Goal: Information Seeking & Learning: Check status

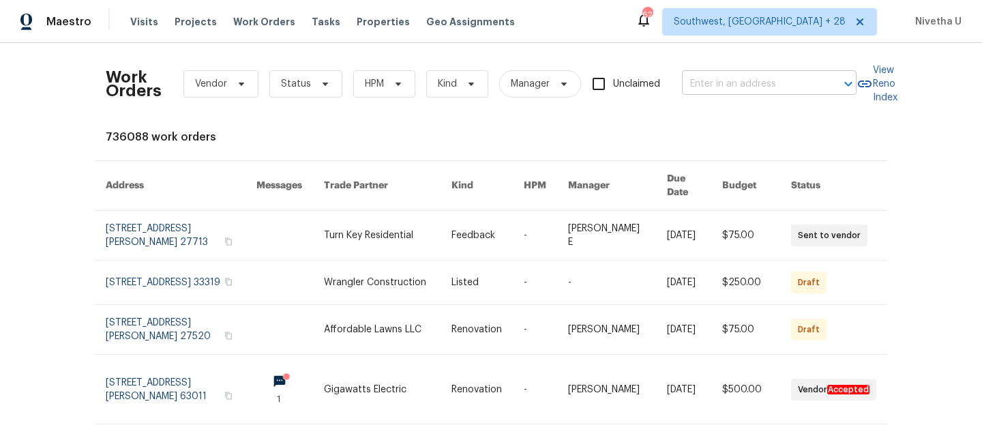
click at [713, 87] on input "text" at bounding box center [750, 84] width 136 height 21
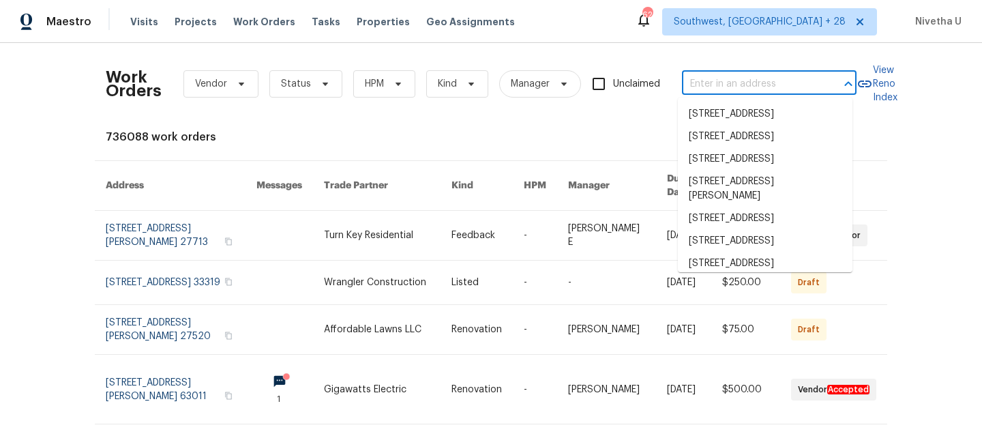
paste input "23559 Branston Ln Parker, CO 80138"
type input "23559 Branston Ln Parker, CO 80138"
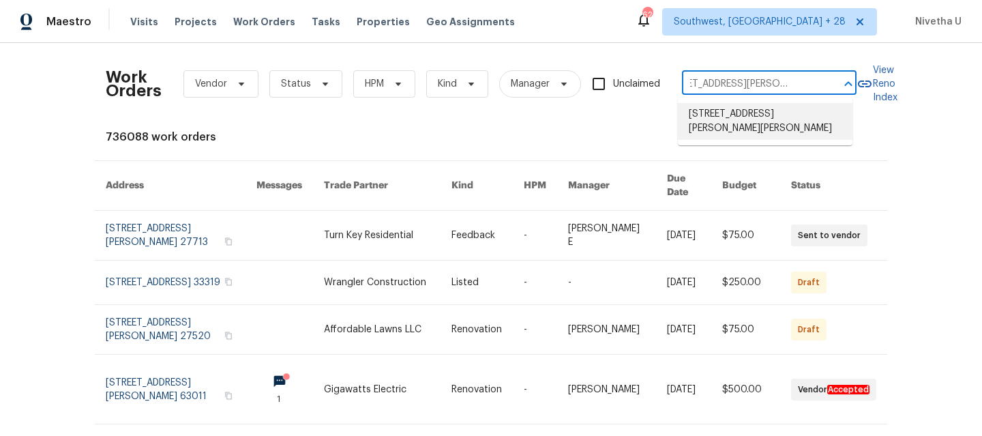
click at [710, 124] on li "23559 Branston Ln, Parker, CO 80138" at bounding box center [765, 121] width 175 height 37
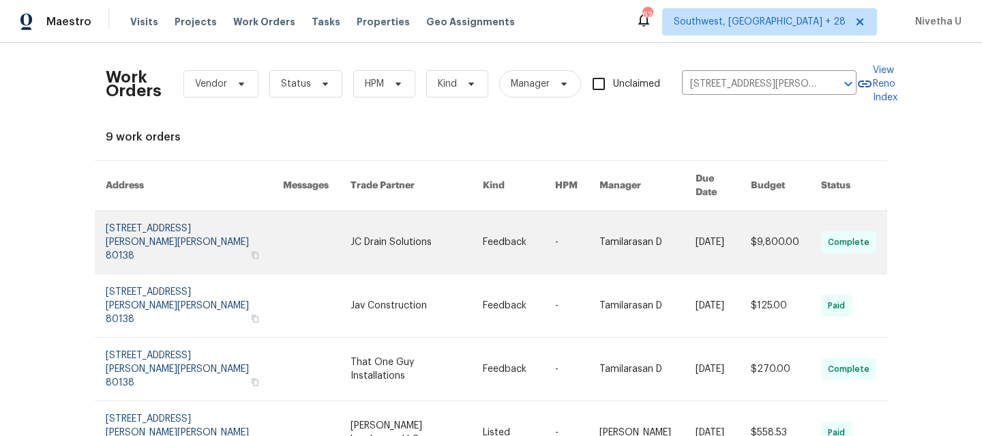
click at [152, 233] on link at bounding box center [194, 242] width 177 height 63
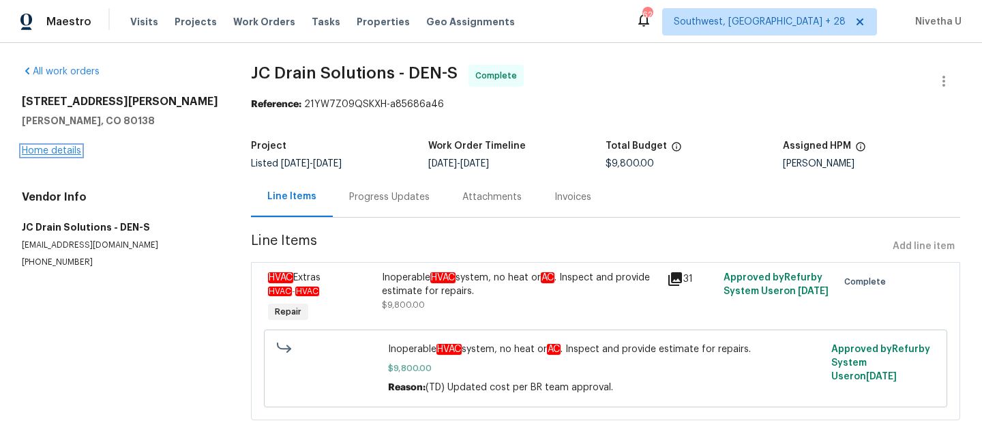
click at [52, 151] on link "Home details" at bounding box center [51, 151] width 59 height 10
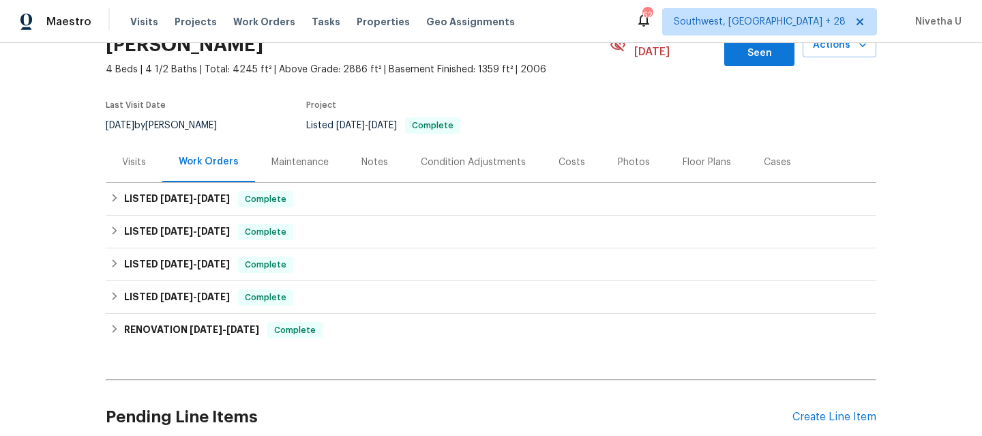
scroll to position [81, 0]
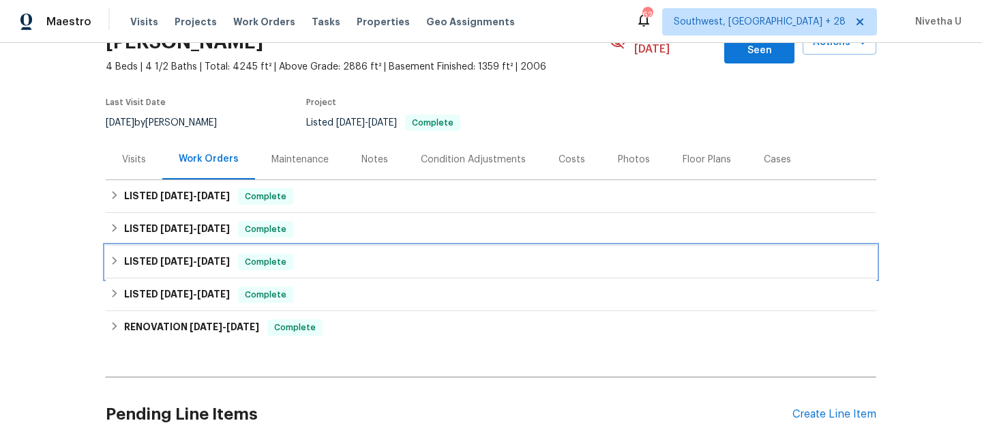
click at [337, 254] on div "LISTED 5/23/25 - 5/27/25 Complete" at bounding box center [491, 262] width 762 height 16
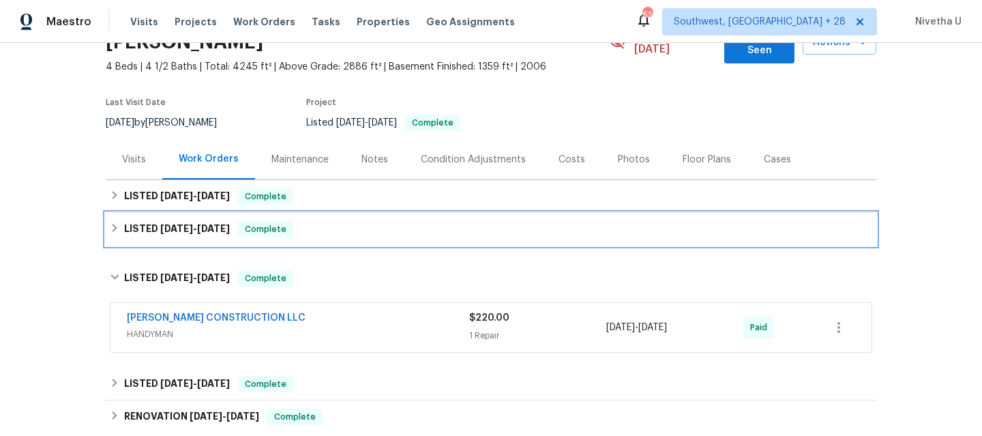
click at [325, 230] on div "LISTED 6/30/25 - 7/4/25 Complete" at bounding box center [491, 229] width 771 height 33
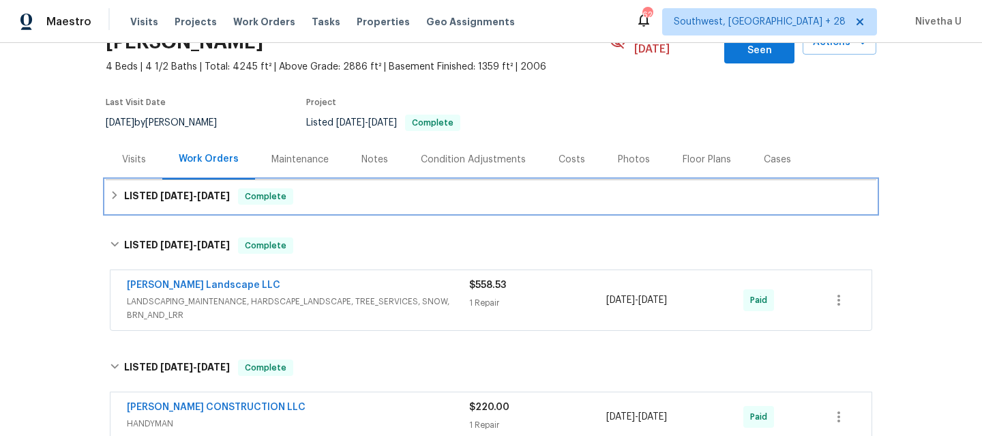
click at [317, 188] on div "LISTED 7/22/25 - 8/18/25 Complete" at bounding box center [491, 196] width 762 height 16
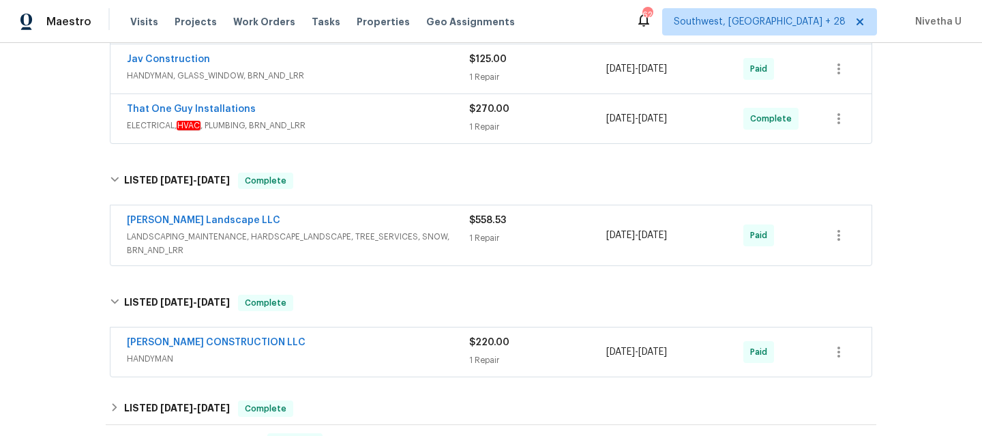
scroll to position [327, 0]
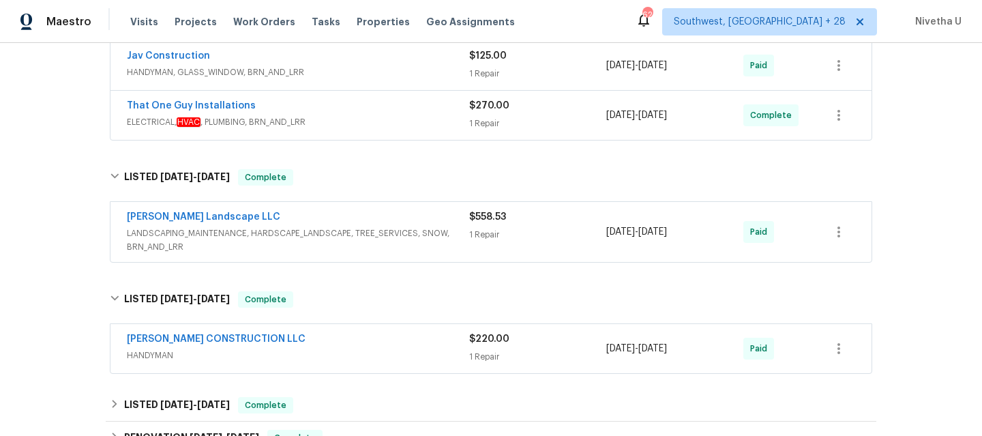
click at [376, 348] on span "HANDYMAN" at bounding box center [298, 355] width 342 height 14
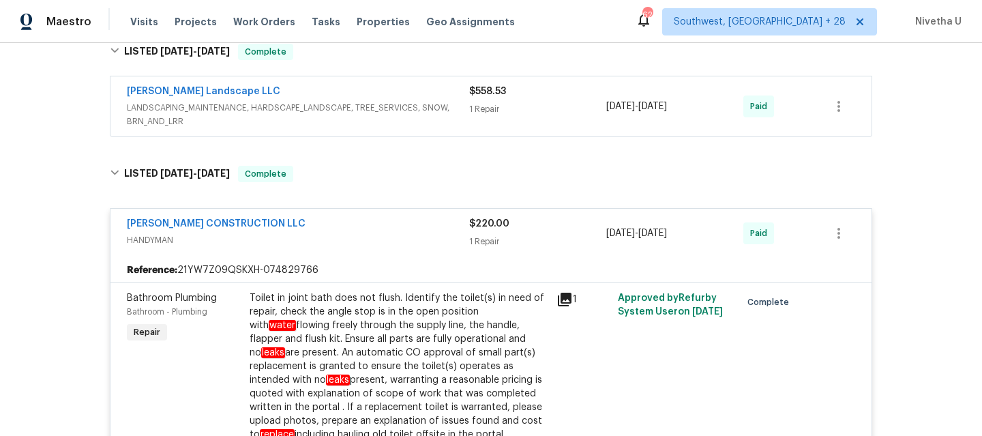
scroll to position [447, 0]
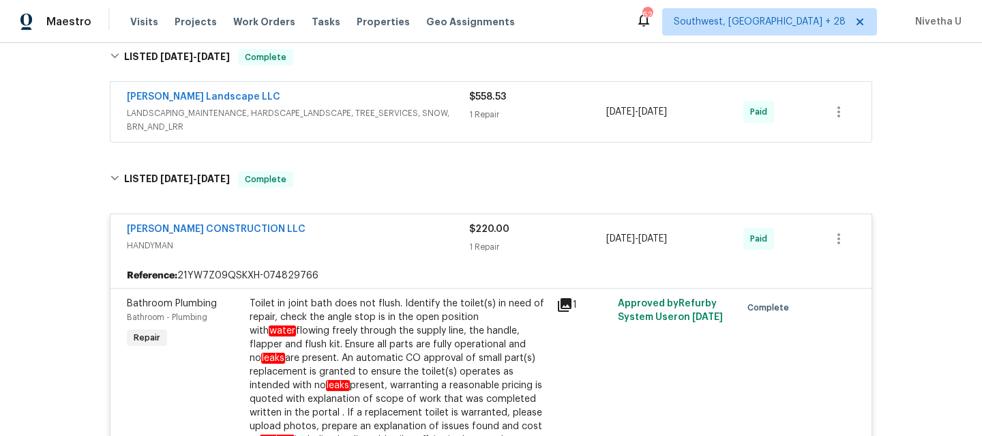
click at [320, 239] on span "HANDYMAN" at bounding box center [298, 246] width 342 height 14
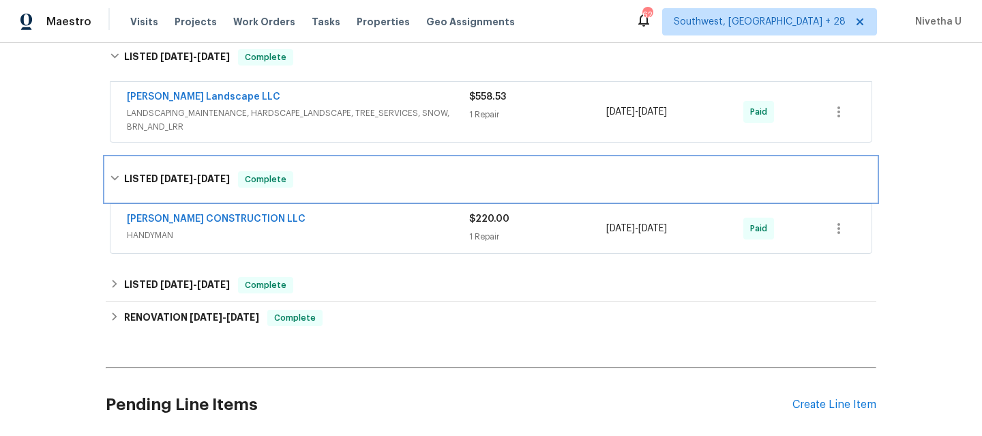
click at [315, 183] on div "LISTED 5/23/25 - 5/27/25 Complete" at bounding box center [491, 180] width 771 height 44
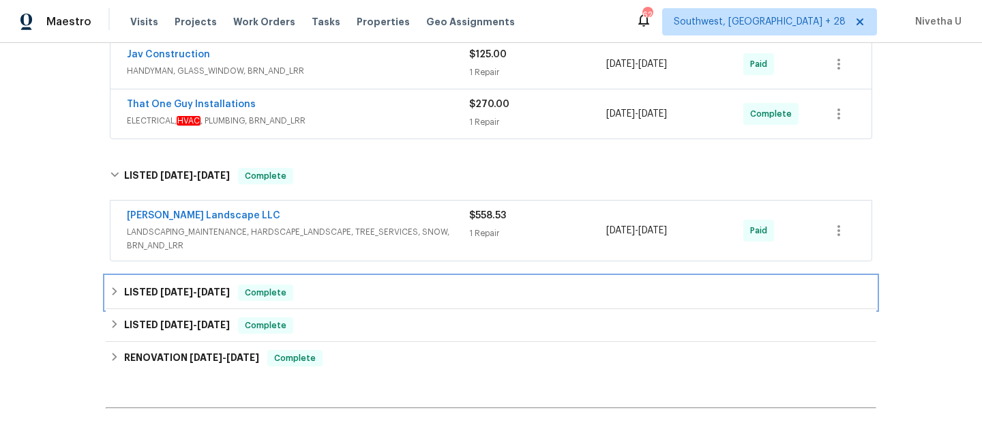
scroll to position [322, 0]
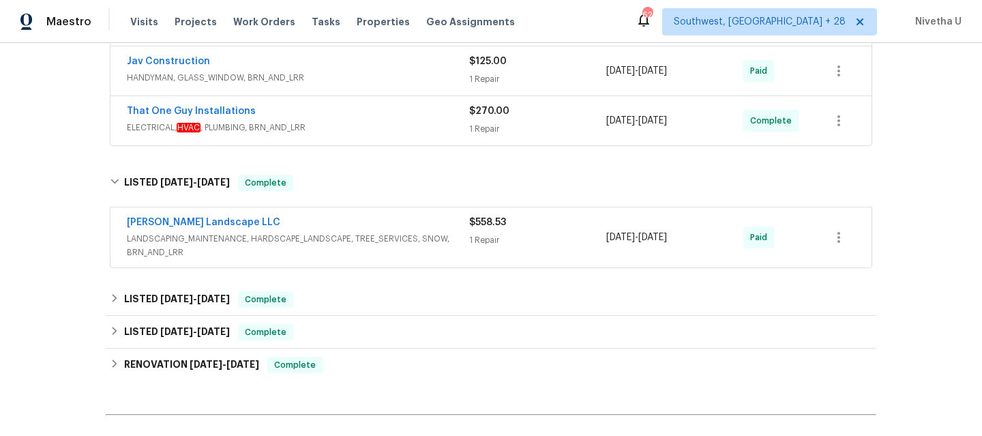
click at [454, 215] on div "Dalia Landscape LLC" at bounding box center [298, 223] width 342 height 16
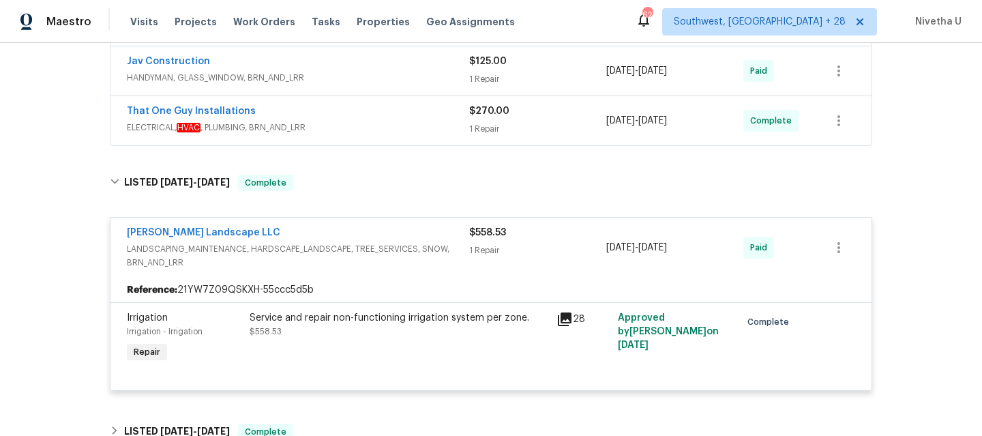
click at [453, 226] on div "Dalia Landscape LLC" at bounding box center [298, 234] width 342 height 16
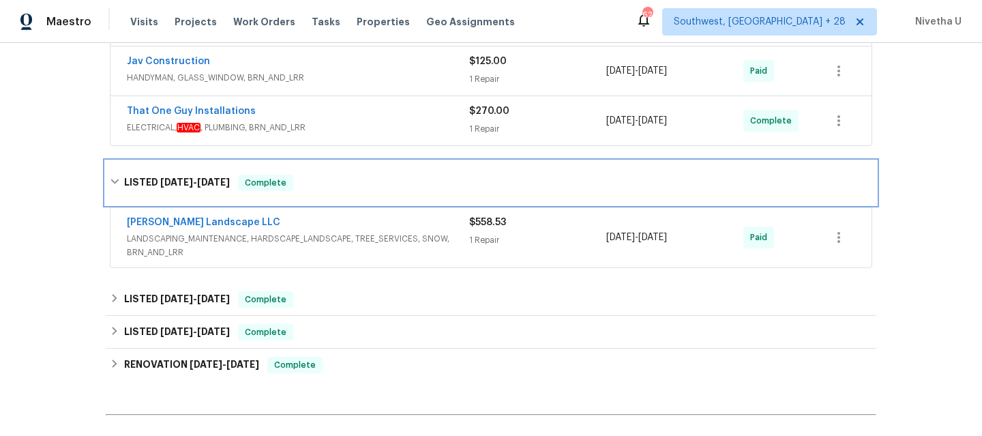
click at [415, 177] on div "LISTED 6/30/25 - 7/4/25 Complete" at bounding box center [491, 183] width 771 height 44
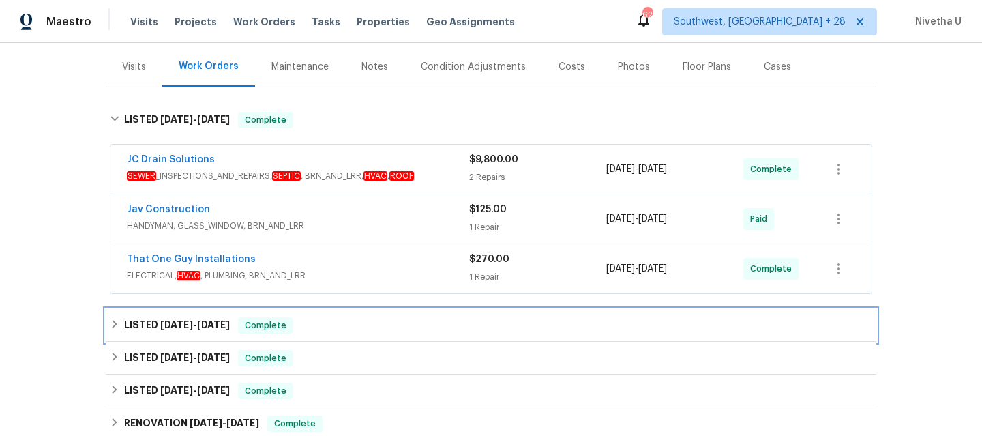
scroll to position [172, 0]
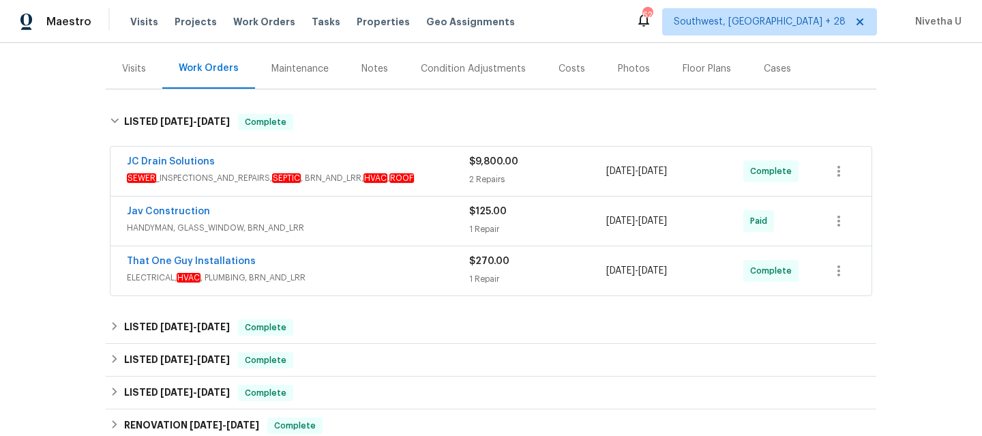
click at [403, 271] on span "ELECTRICAL, HVAC , PLUMBING, BRN_AND_LRR" at bounding box center [298, 278] width 342 height 14
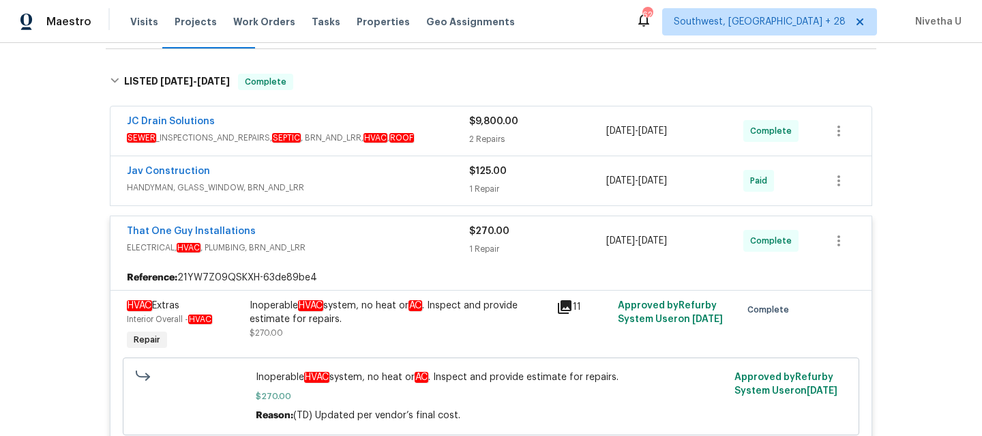
scroll to position [210, 0]
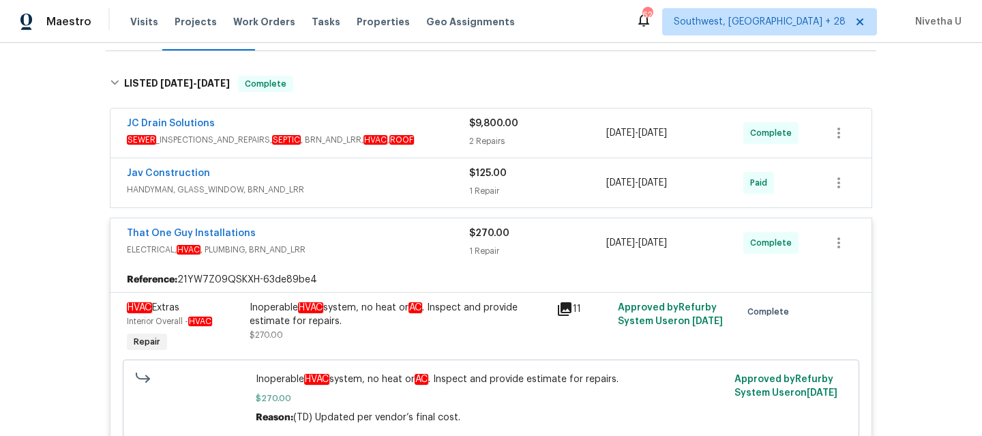
click at [378, 243] on div "That One Guy Installations ELECTRICAL, HVAC , PLUMBING, BRN_AND_LRR" at bounding box center [298, 242] width 342 height 33
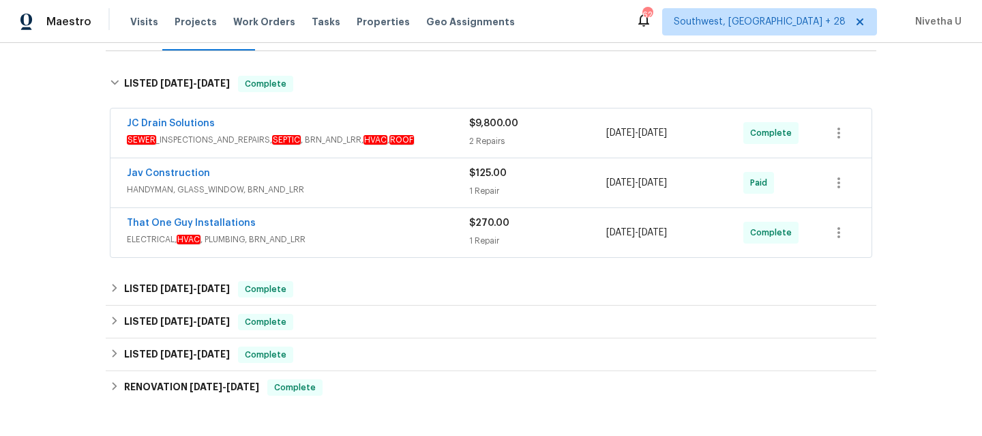
click at [378, 183] on span "HANDYMAN, GLASS_WINDOW, BRN_AND_LRR" at bounding box center [298, 190] width 342 height 14
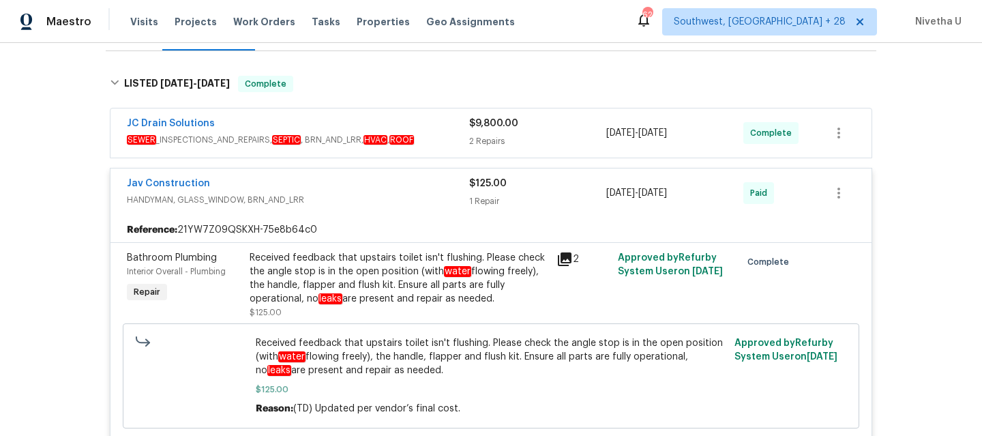
click at [378, 193] on span "HANDYMAN, GLASS_WINDOW, BRN_AND_LRR" at bounding box center [298, 200] width 342 height 14
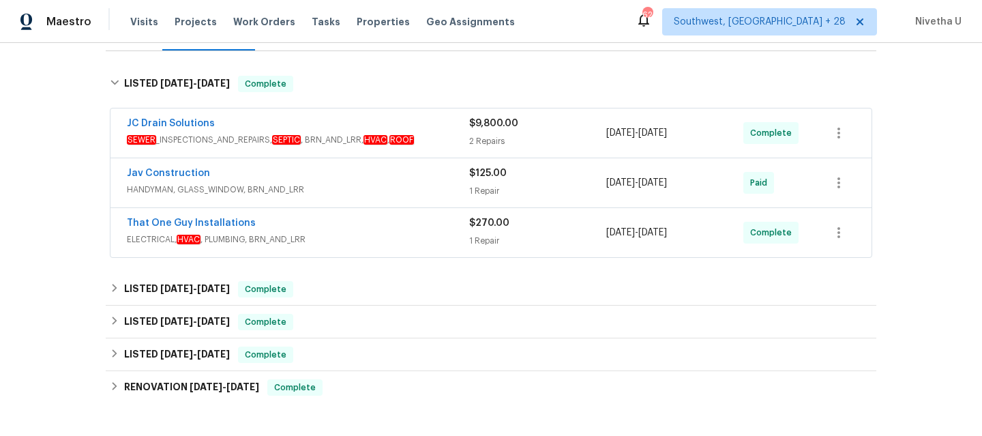
click at [439, 133] on span "SEWER _INSPECTIONS_AND_REPAIRS, SEPTIC , BRN_AND_LRR, HVAC , ROOF" at bounding box center [298, 140] width 342 height 14
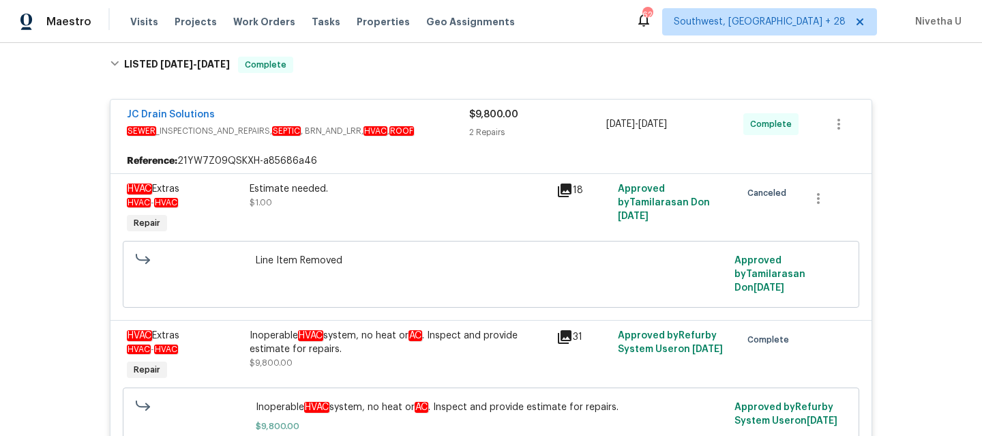
scroll to position [212, 0]
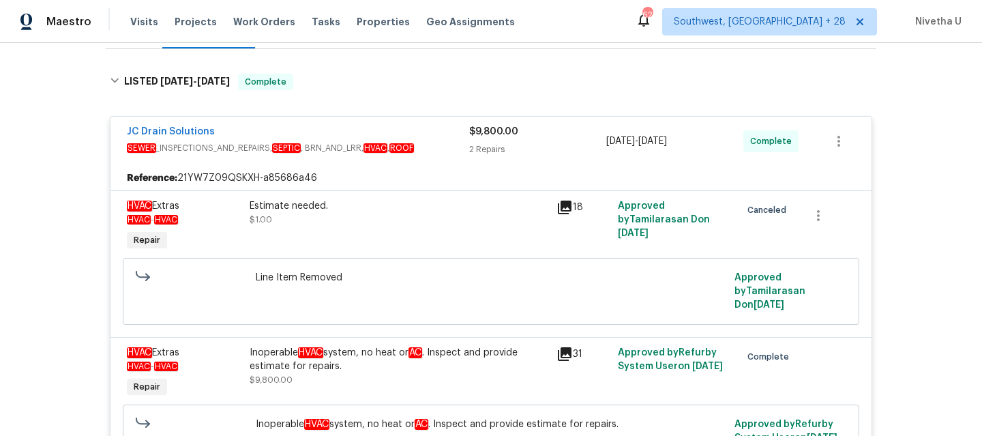
click at [447, 125] on div "JC Drain Solutions" at bounding box center [298, 133] width 342 height 16
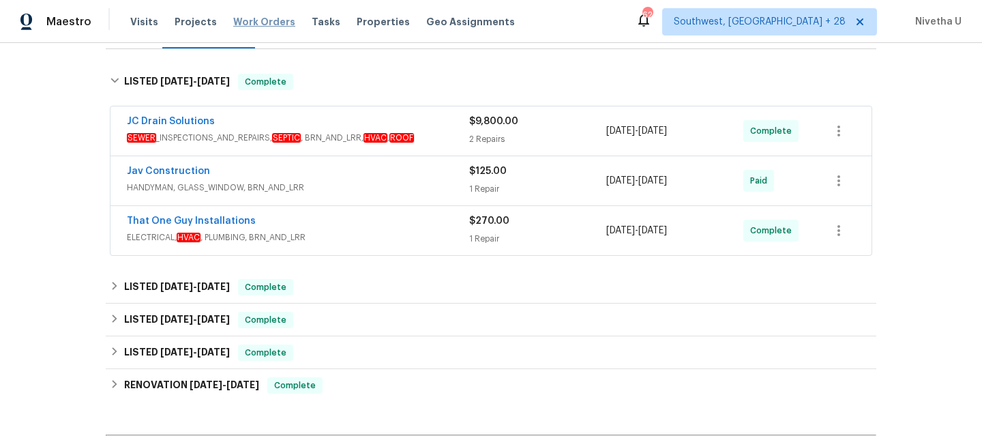
click at [248, 18] on span "Work Orders" at bounding box center [264, 22] width 62 height 14
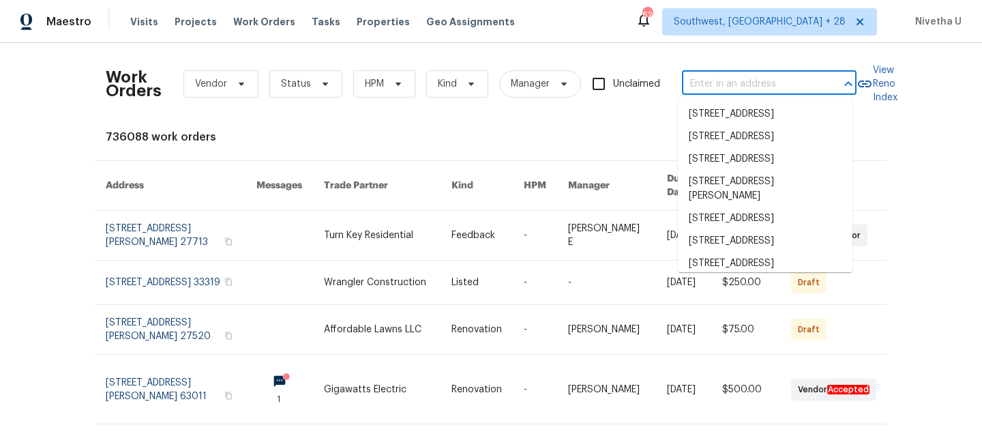
click at [704, 83] on input "text" at bounding box center [750, 84] width 136 height 21
paste input "7717 Xavier Dr Fort Worth, TX 76133"
type input "7717 Xavier Dr Fort Worth, TX 76133"
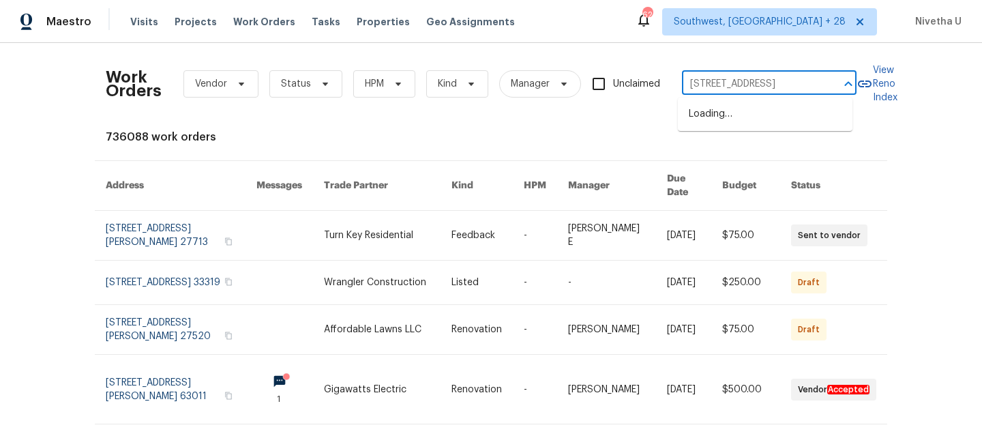
scroll to position [0, 29]
click at [715, 124] on li "7717 Xavier Dr, Fort Worth, TX 76133" at bounding box center [765, 114] width 175 height 23
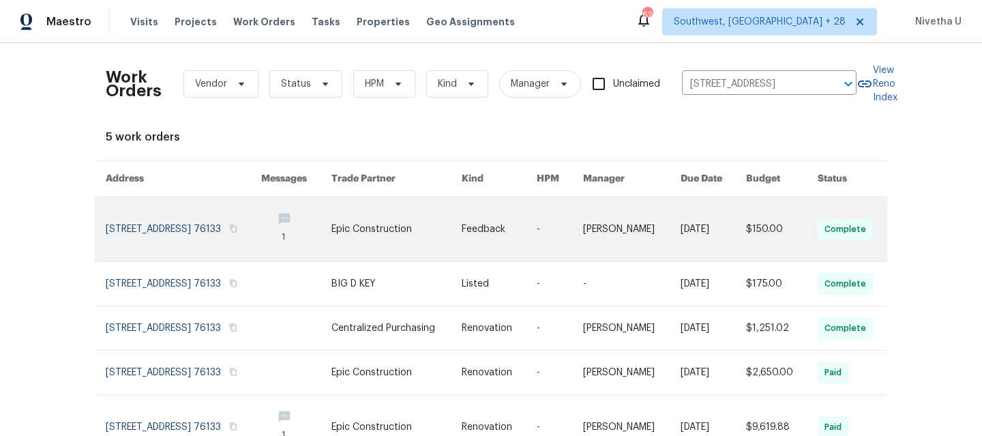
click at [162, 225] on link at bounding box center [183, 229] width 155 height 64
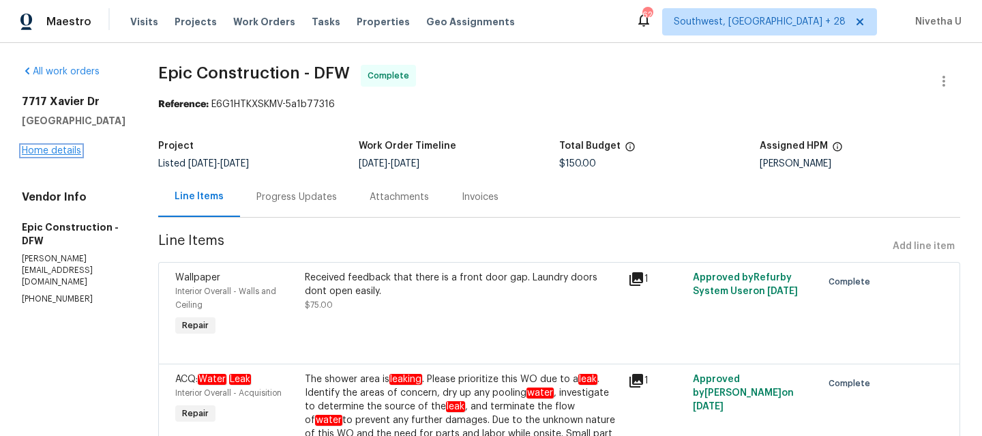
click at [33, 155] on link "Home details" at bounding box center [51, 151] width 59 height 10
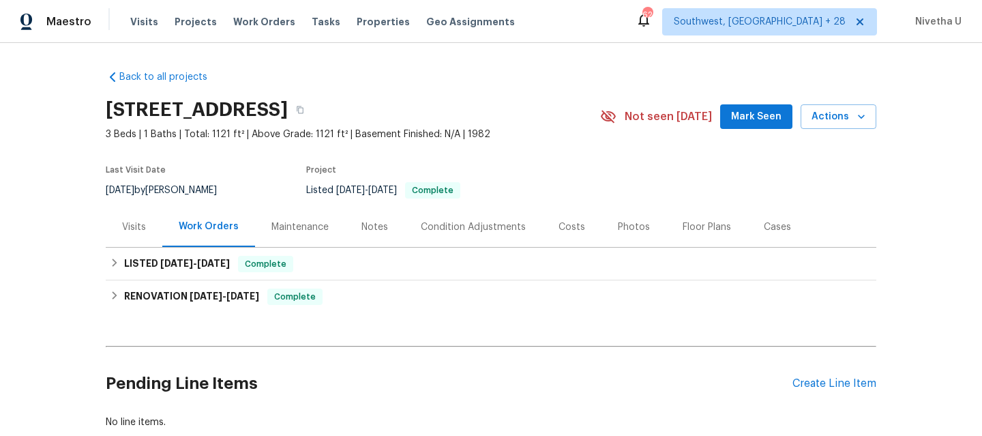
scroll to position [89, 0]
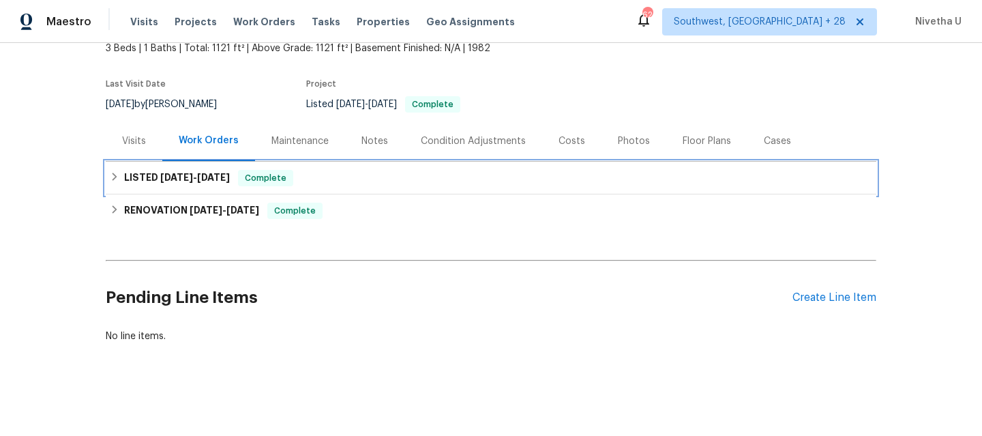
click at [312, 175] on div "LISTED 8/4/25 - 8/18/25 Complete" at bounding box center [491, 178] width 762 height 16
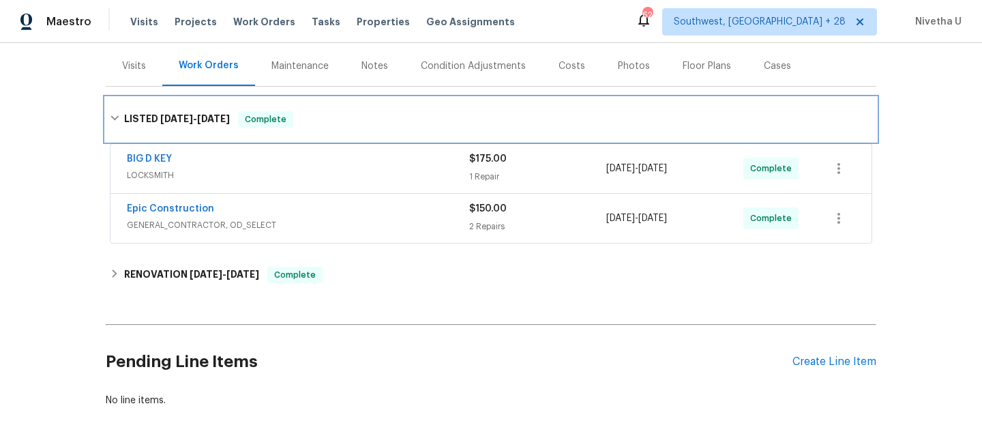
scroll to position [160, 0]
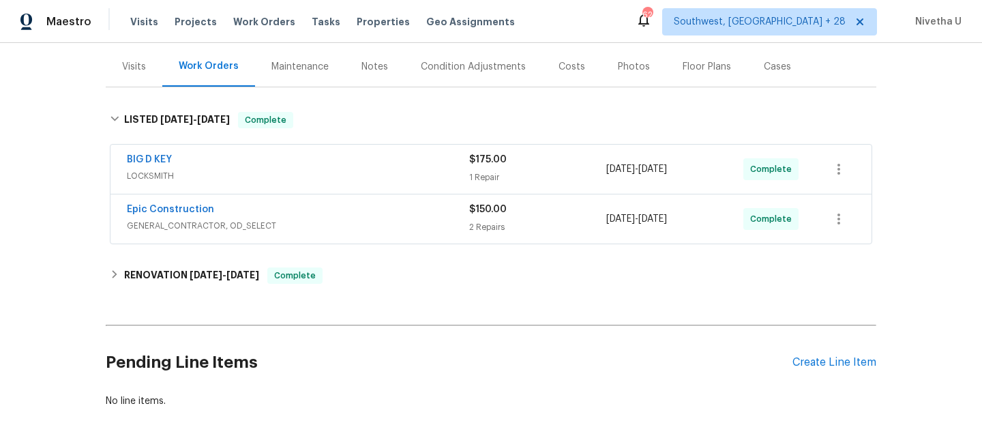
click at [355, 219] on span "GENERAL_CONTRACTOR, OD_SELECT" at bounding box center [298, 226] width 342 height 14
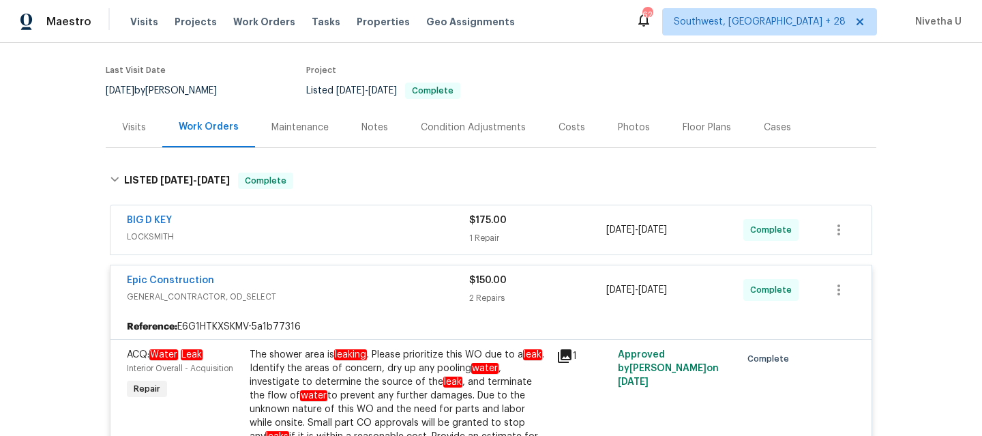
scroll to position [86, 0]
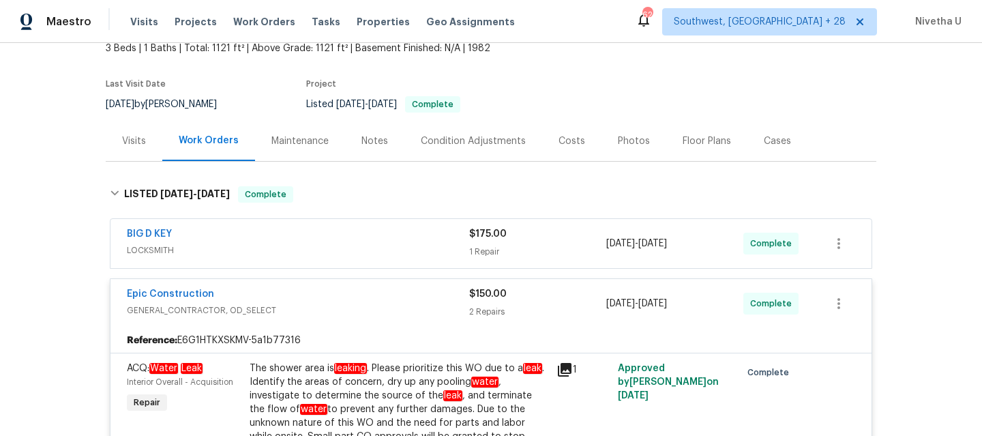
click at [351, 239] on div "BIG D KEY" at bounding box center [298, 235] width 342 height 16
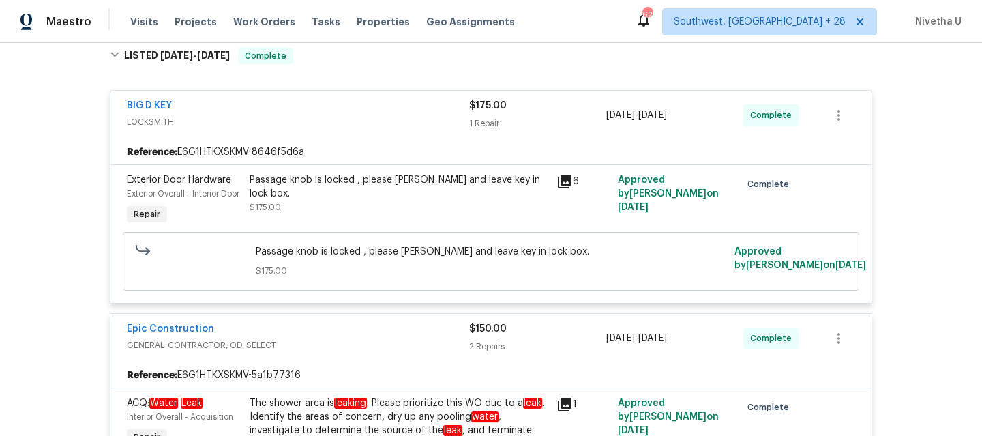
scroll to position [218, 0]
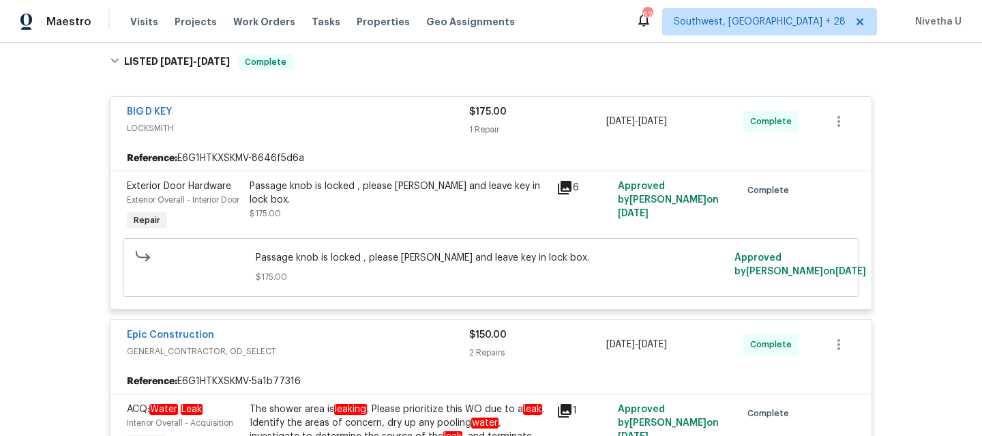
click at [338, 132] on span "LOCKSMITH" at bounding box center [298, 128] width 342 height 14
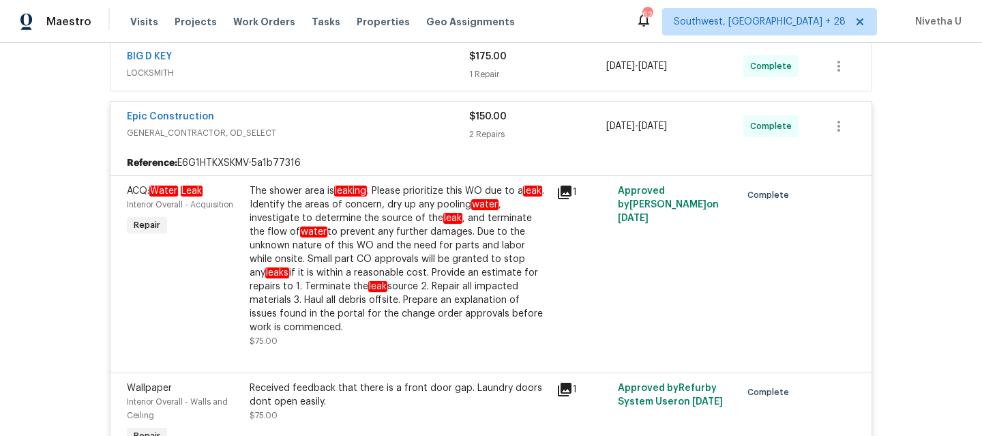
scroll to position [258, 0]
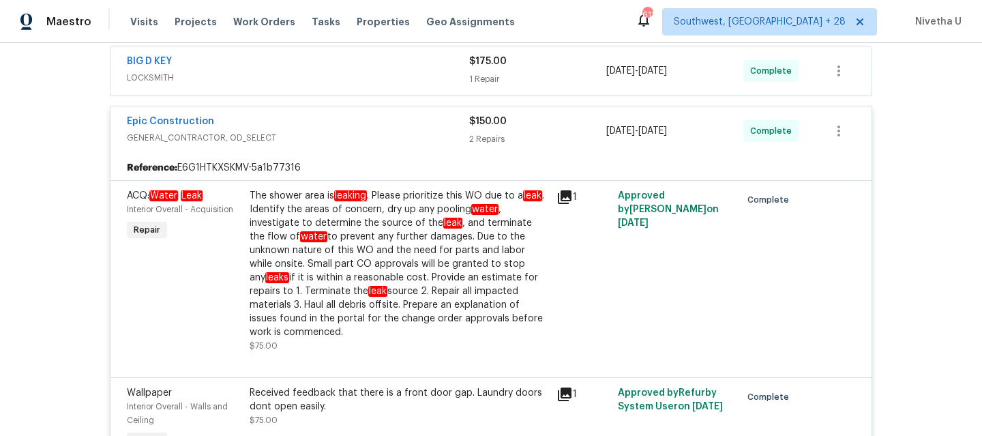
click at [361, 69] on div "BIG D KEY" at bounding box center [298, 63] width 342 height 16
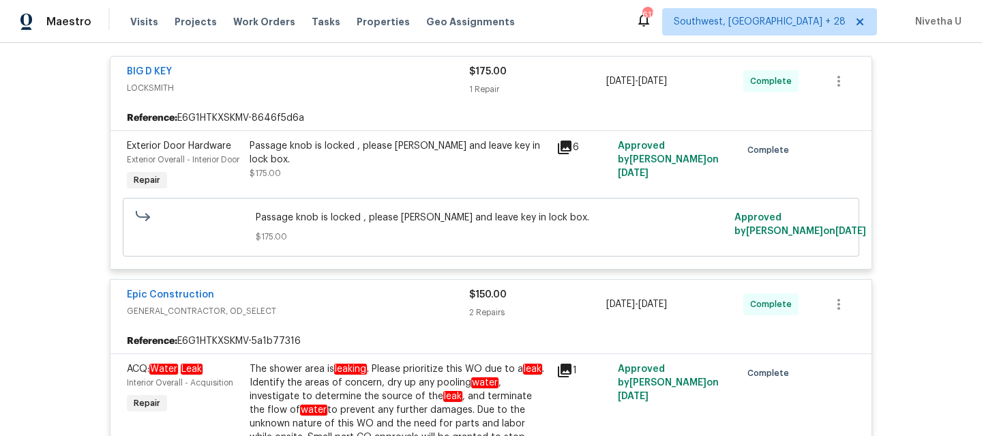
click at [361, 76] on div "BIG D KEY" at bounding box center [298, 73] width 342 height 16
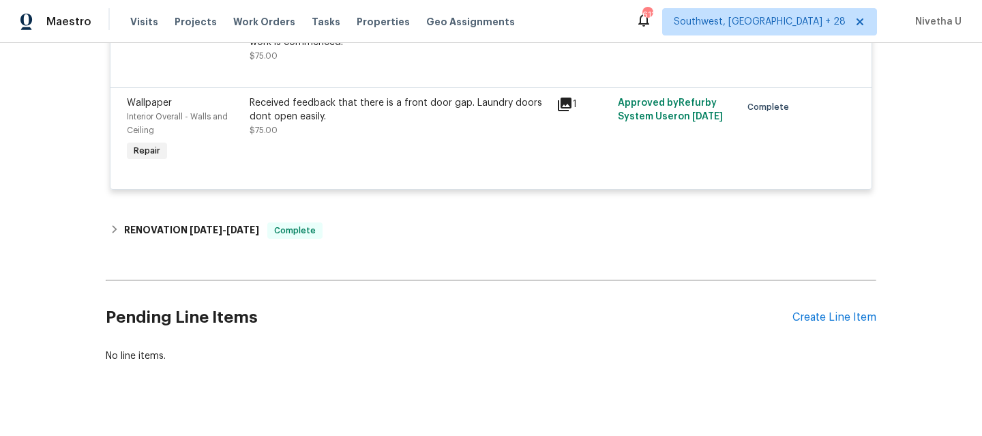
scroll to position [549, 0]
click at [245, 25] on span "Work Orders" at bounding box center [264, 22] width 62 height 14
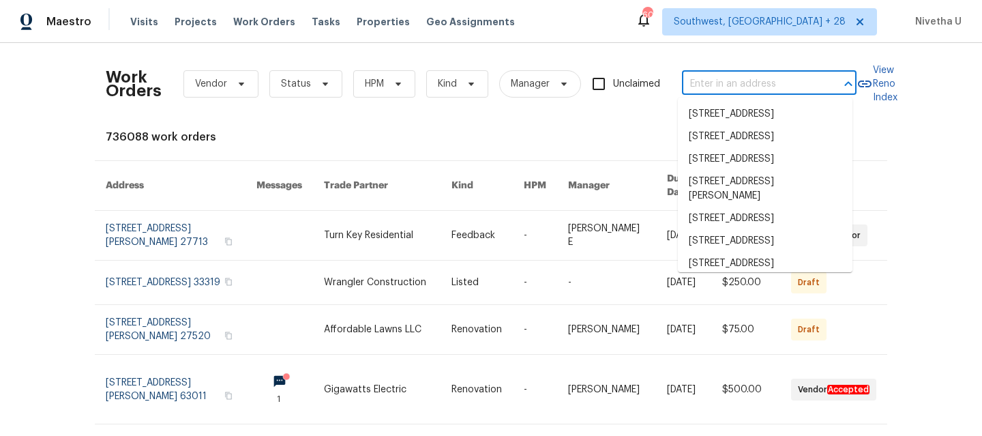
click at [731, 87] on input "text" at bounding box center [750, 84] width 136 height 21
paste input "2910 Blake Towers Ln, Buford, GA 30519"
type input "2910 Blake Towers Ln, Buford, GA 30519"
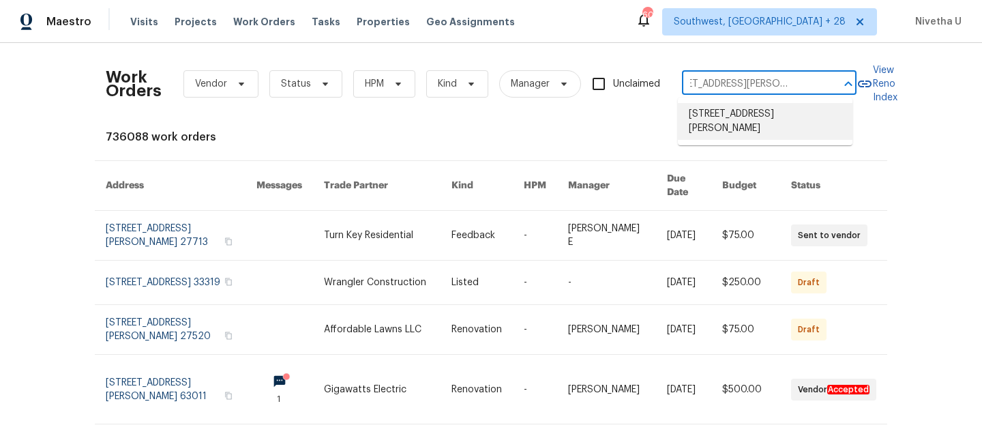
click at [742, 123] on li "2910 Blake Towers Ln, Buford, GA 30519" at bounding box center [765, 121] width 175 height 37
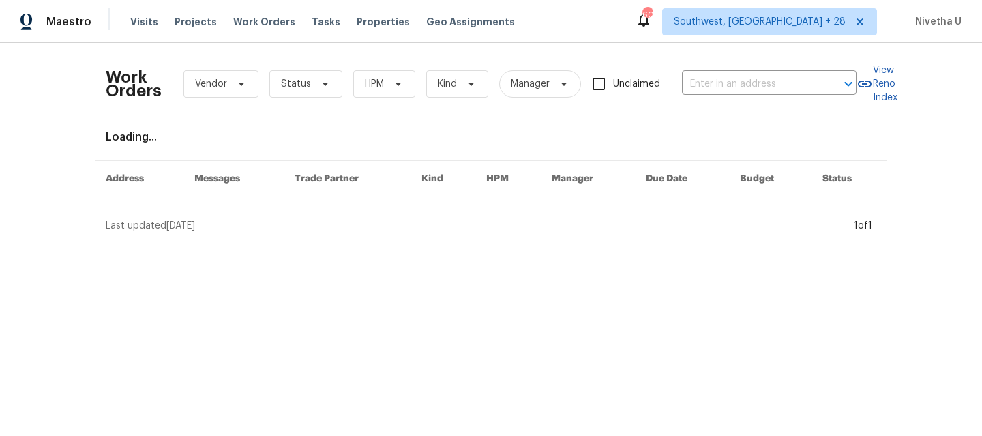
type input "2910 Blake Towers Ln, Buford, GA 30519"
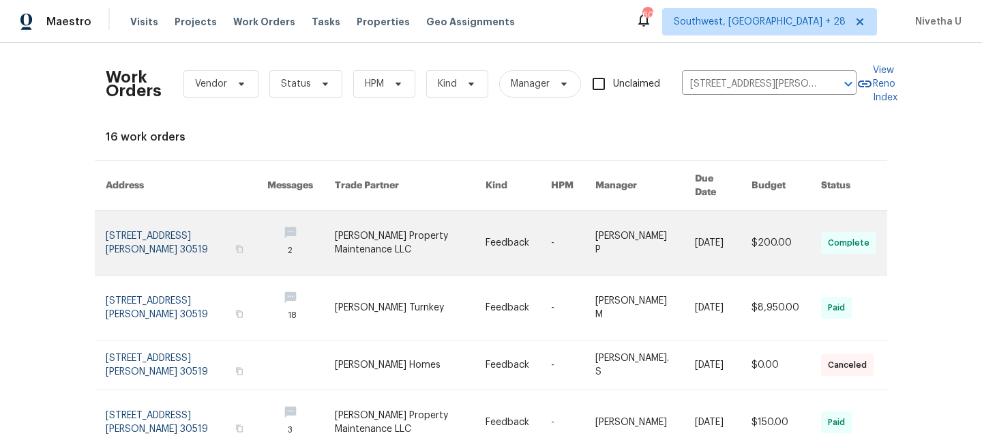
click at [142, 230] on link at bounding box center [187, 243] width 162 height 64
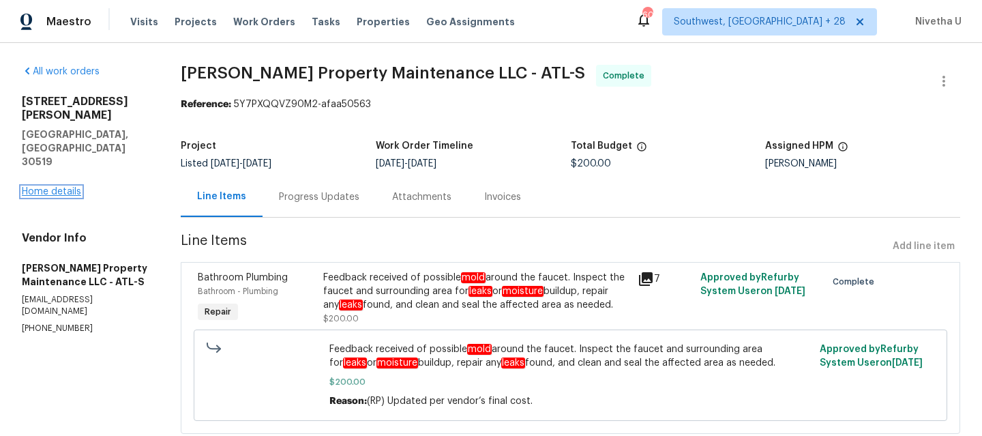
click at [45, 187] on link "Home details" at bounding box center [51, 192] width 59 height 10
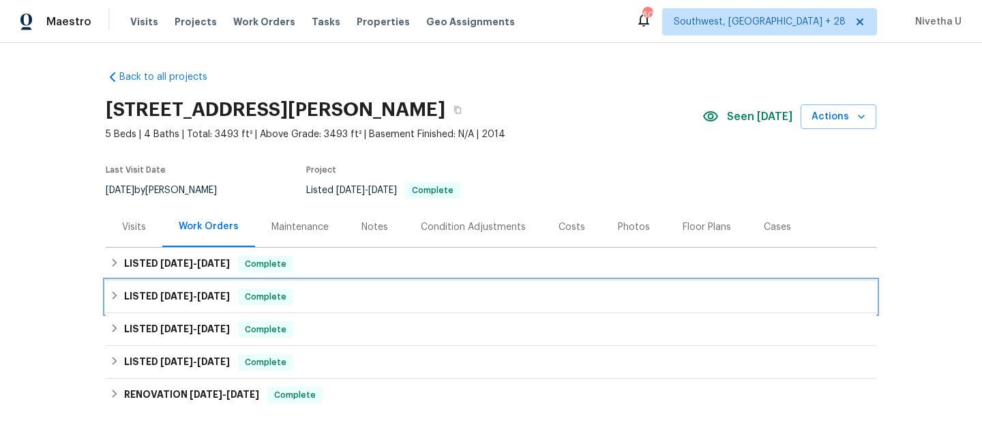
click at [345, 293] on div "LISTED 7/8/25 - 7/22/25 Complete" at bounding box center [491, 296] width 762 height 16
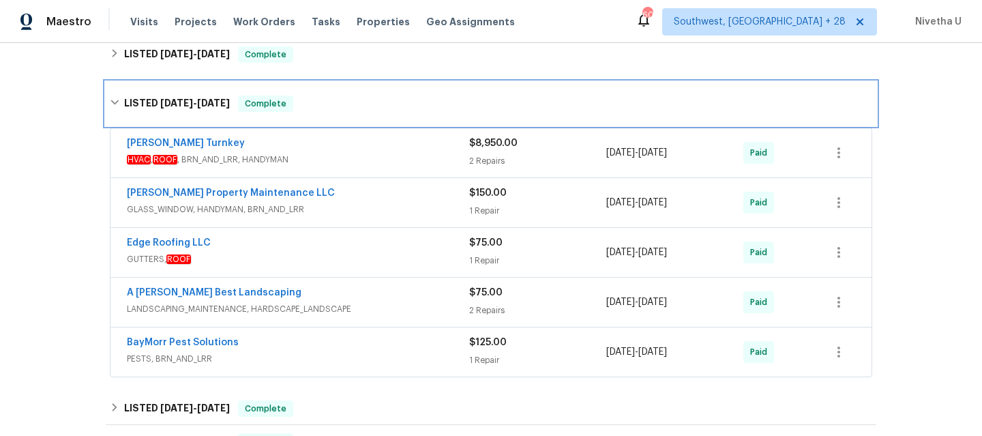
scroll to position [223, 0]
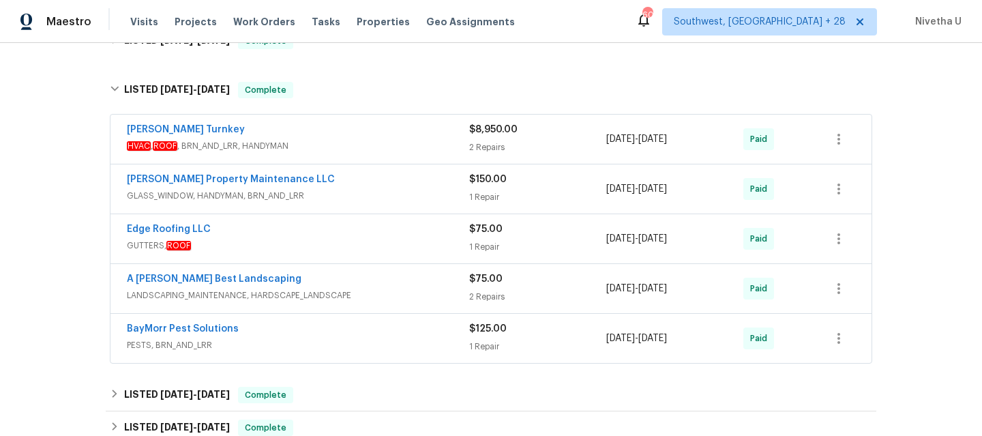
click at [406, 142] on span "HVAC , ROOF , BRN_AND_LRR, HANDYMAN" at bounding box center [298, 146] width 342 height 14
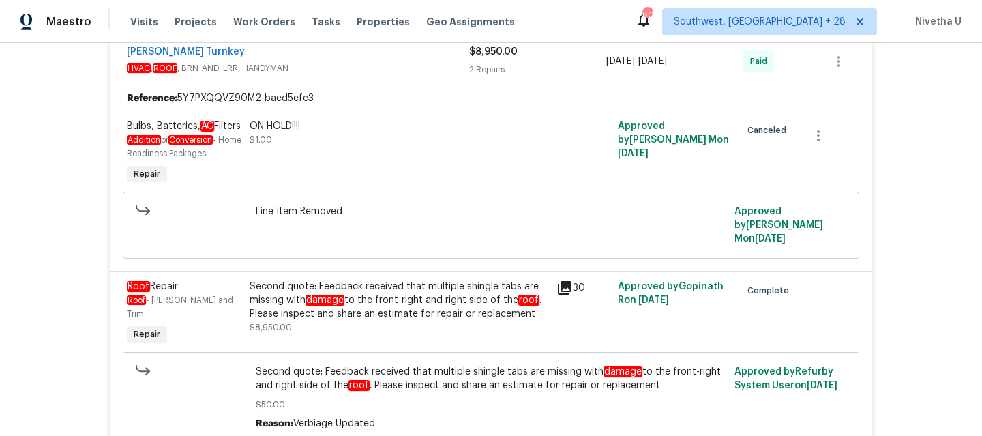
scroll to position [310, 0]
click at [378, 76] on div "Davis Turnkey HVAC , ROOF , BRN_AND_LRR, HANDYMAN" at bounding box center [298, 62] width 342 height 33
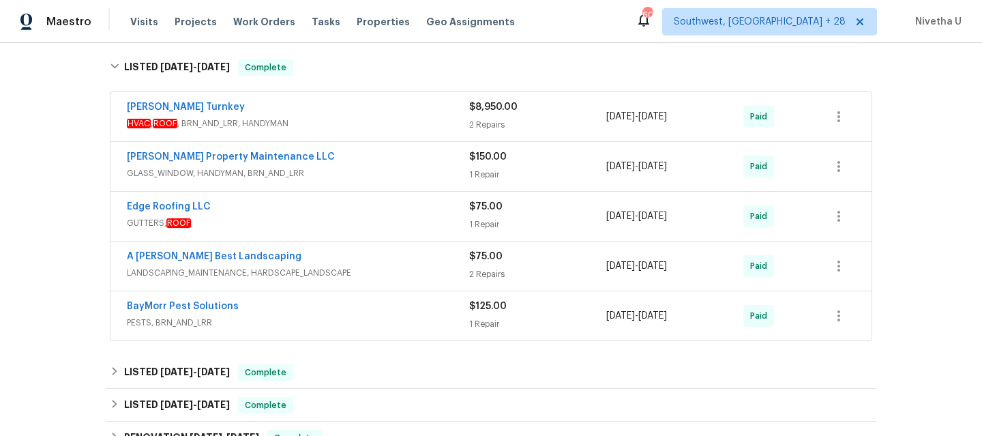
scroll to position [247, 0]
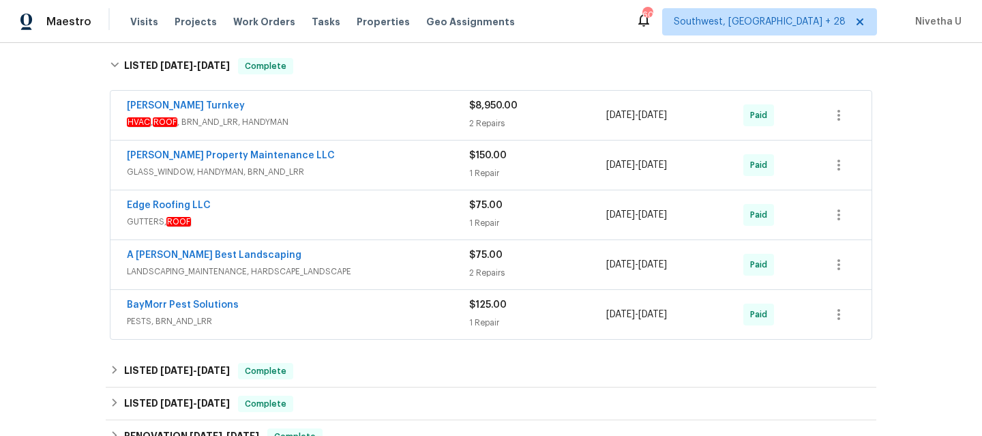
click at [362, 175] on span "GLASS_WINDOW, HANDYMAN, BRN_AND_LRR" at bounding box center [298, 172] width 342 height 14
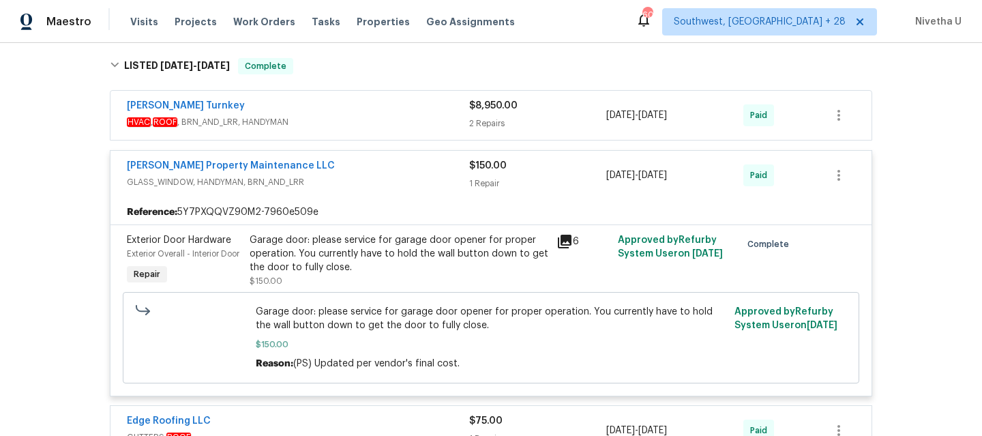
click at [362, 175] on span "GLASS_WINDOW, HANDYMAN, BRN_AND_LRR" at bounding box center [298, 182] width 342 height 14
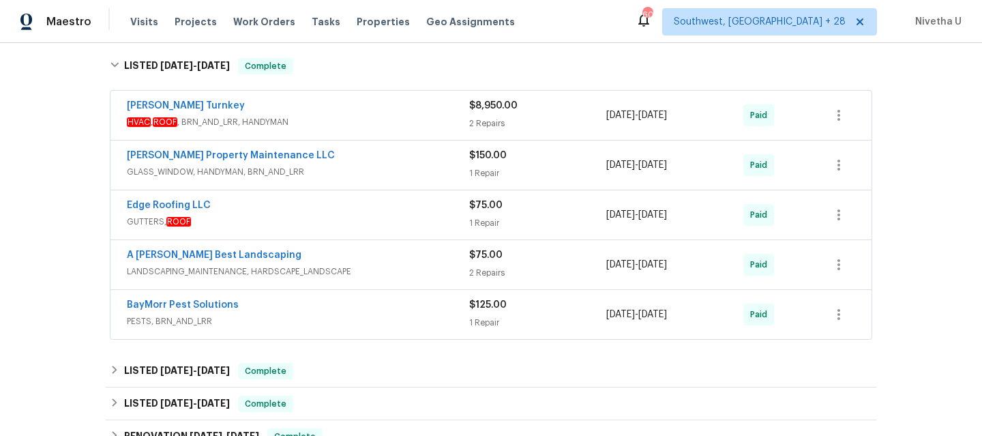
click at [363, 206] on div "Edge Roofing LLC" at bounding box center [298, 206] width 342 height 16
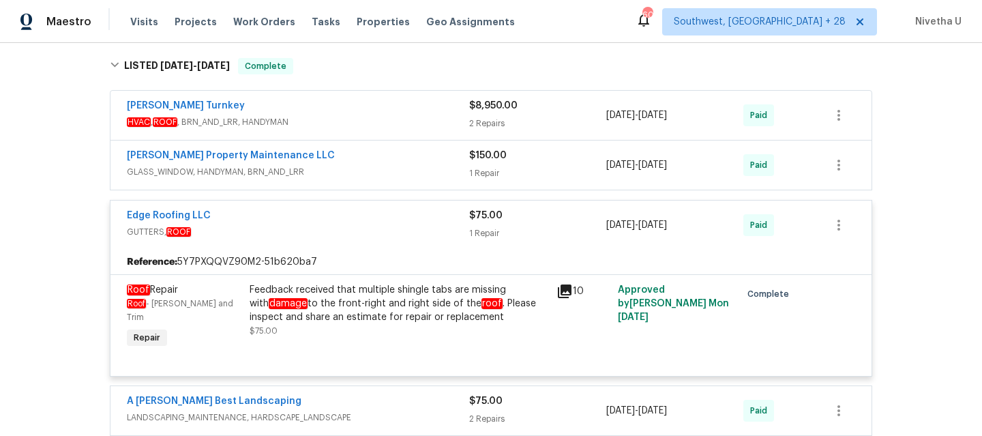
click at [365, 225] on span "GUTTERS, ROOF" at bounding box center [298, 232] width 342 height 14
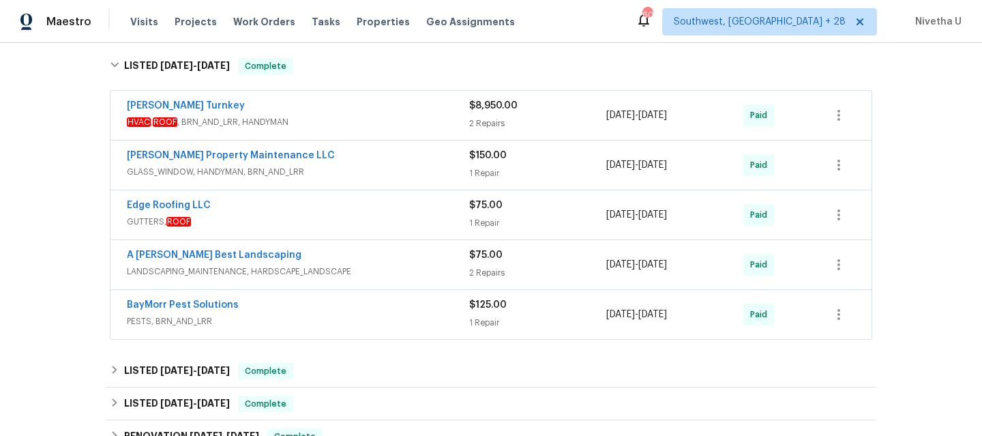
click at [353, 272] on span "LANDSCAPING_MAINTENANCE, HARDSCAPE_LANDSCAPE" at bounding box center [298, 272] width 342 height 14
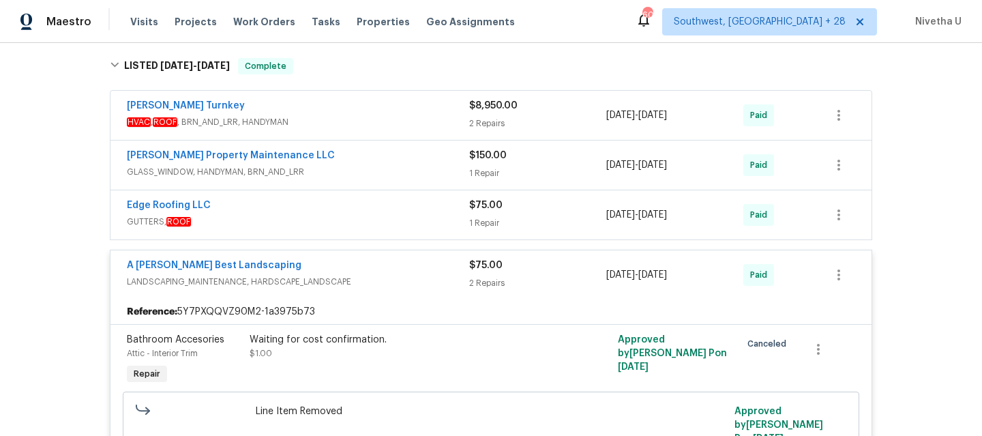
click at [370, 277] on span "LANDSCAPING_MAINTENANCE, HARDSCAPE_LANDSCAPE" at bounding box center [298, 282] width 342 height 14
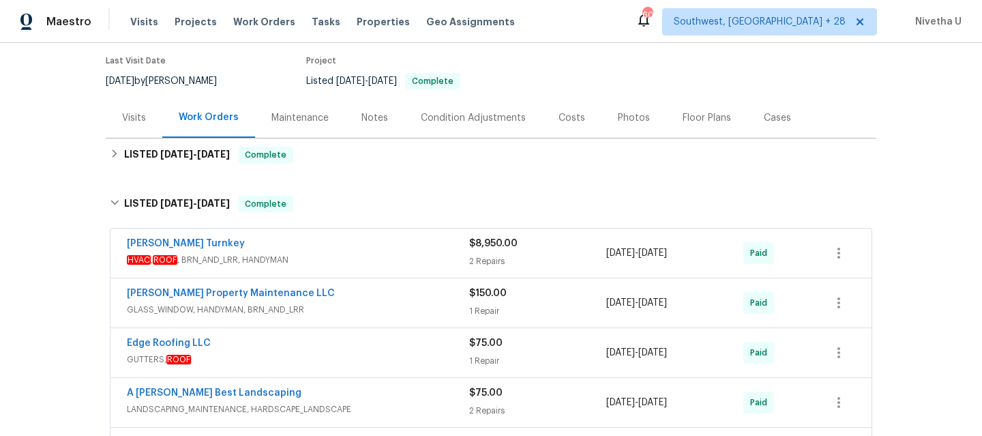
scroll to position [106, 0]
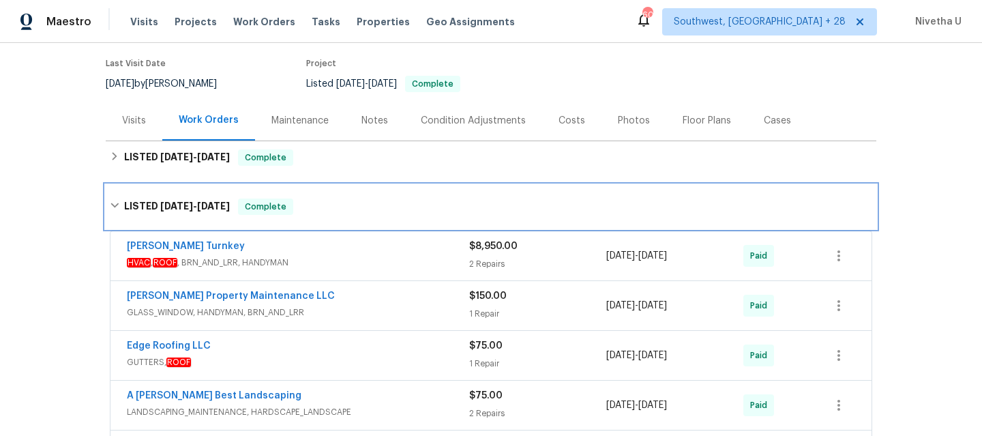
click at [329, 198] on div "LISTED 7/8/25 - 7/22/25 Complete" at bounding box center [491, 206] width 762 height 16
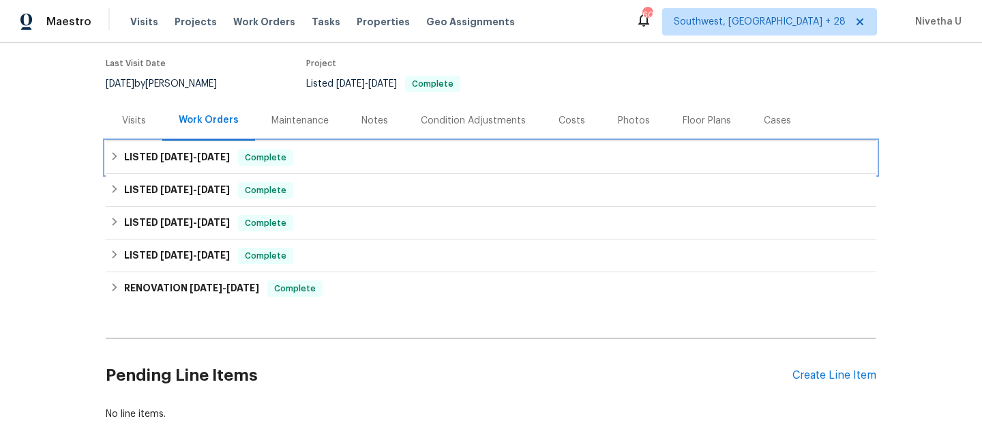
click at [322, 151] on div "LISTED 8/14/25 - 8/18/25 Complete" at bounding box center [491, 157] width 762 height 16
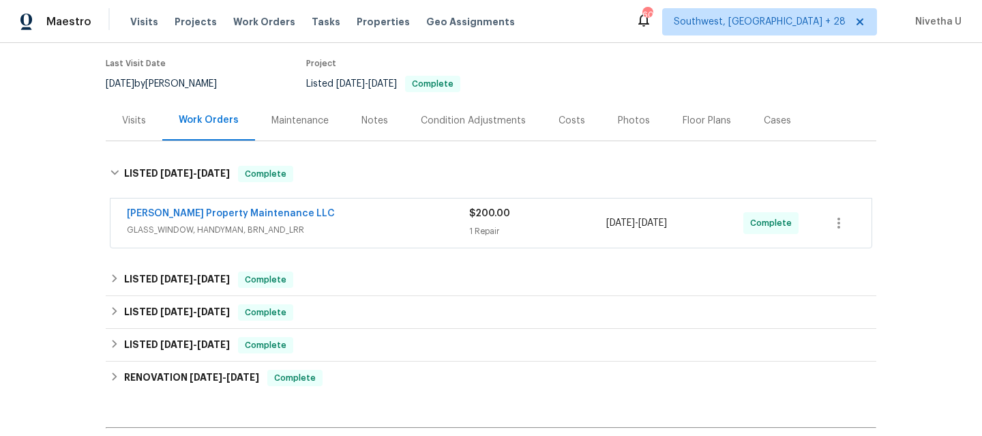
click at [391, 211] on div "Glen Property Maintenance LLC" at bounding box center [298, 215] width 342 height 16
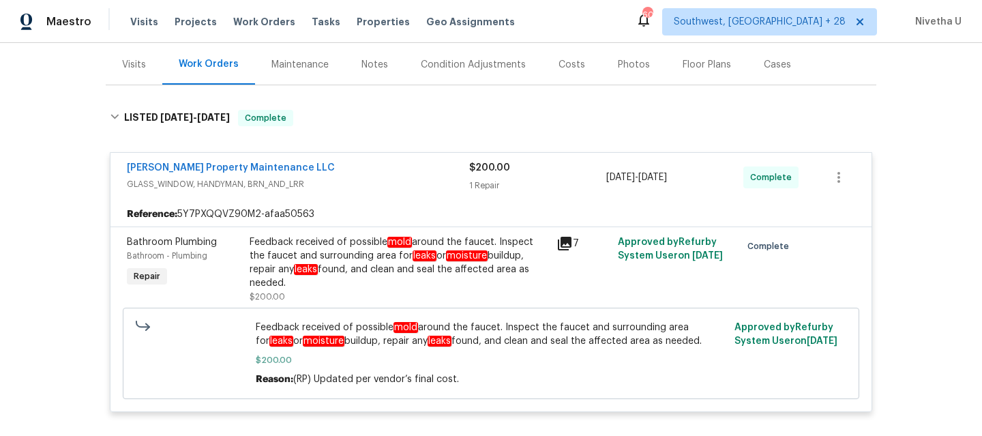
scroll to position [176, 0]
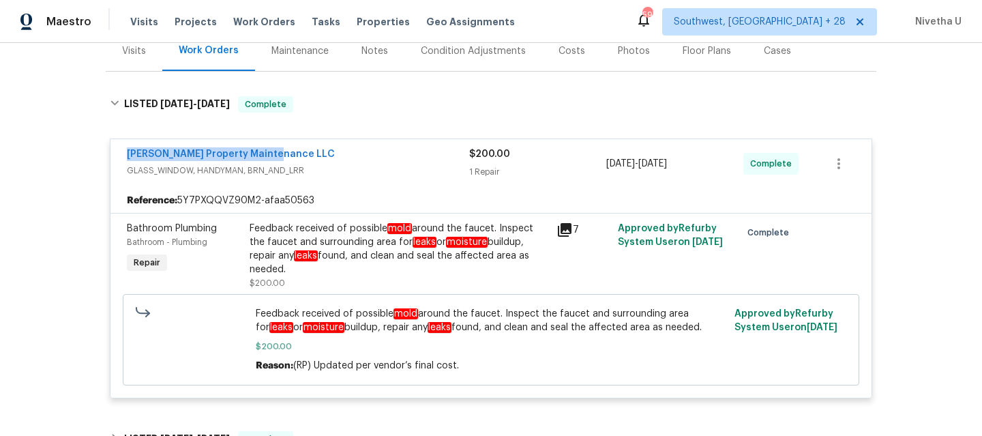
click at [362, 149] on div "Glen Property Maintenance LLC" at bounding box center [298, 155] width 342 height 16
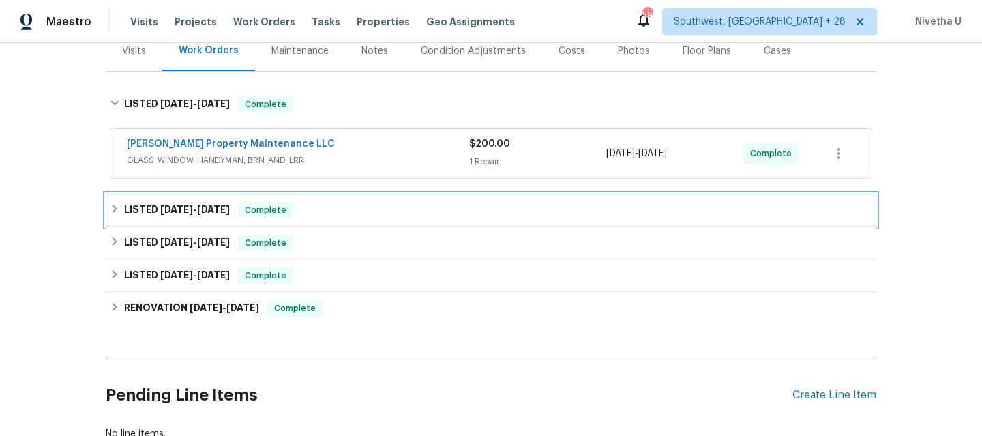
click at [334, 213] on div "LISTED 7/8/25 - 7/22/25 Complete" at bounding box center [491, 210] width 762 height 16
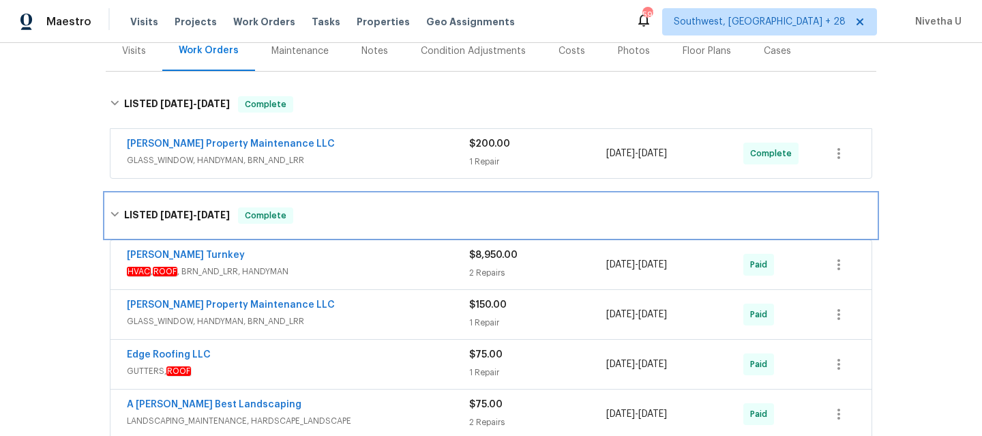
click at [334, 213] on div "LISTED 7/8/25 - 7/22/25 Complete" at bounding box center [491, 215] width 762 height 16
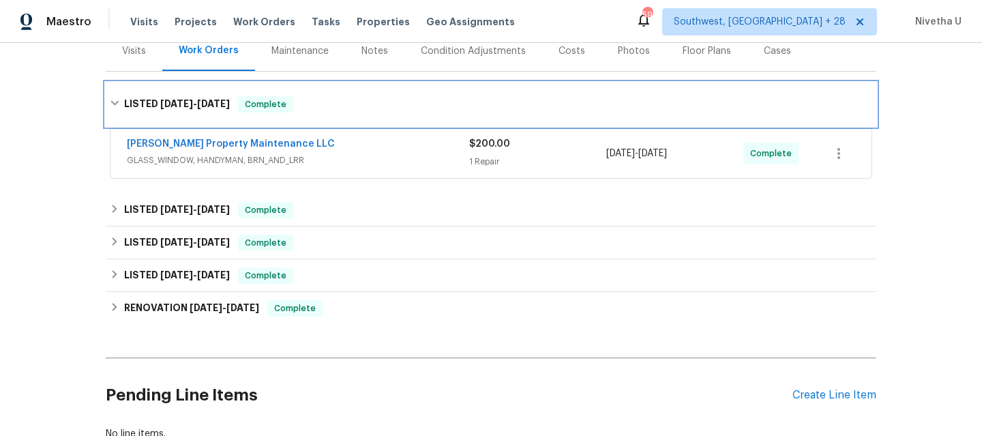
click at [323, 115] on div "LISTED 8/14/25 - 8/18/25 Complete" at bounding box center [491, 105] width 771 height 44
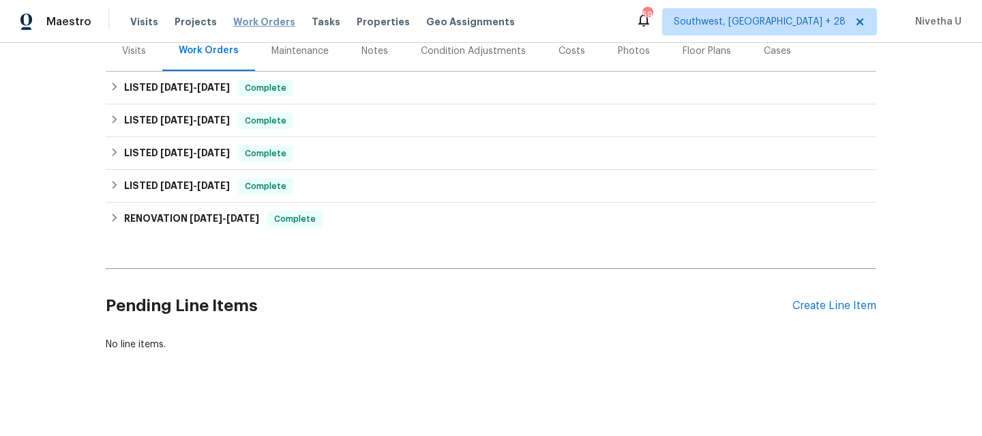
click at [244, 23] on span "Work Orders" at bounding box center [264, 22] width 62 height 14
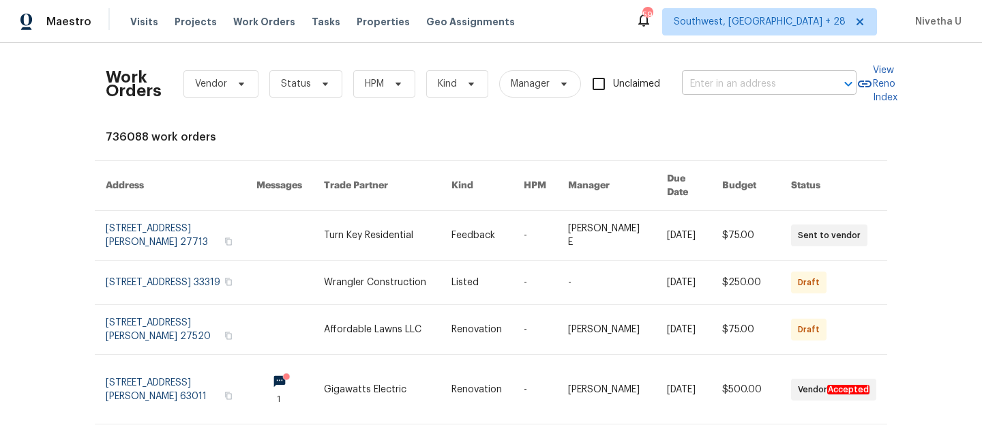
click at [707, 91] on input "text" at bounding box center [750, 84] width 136 height 21
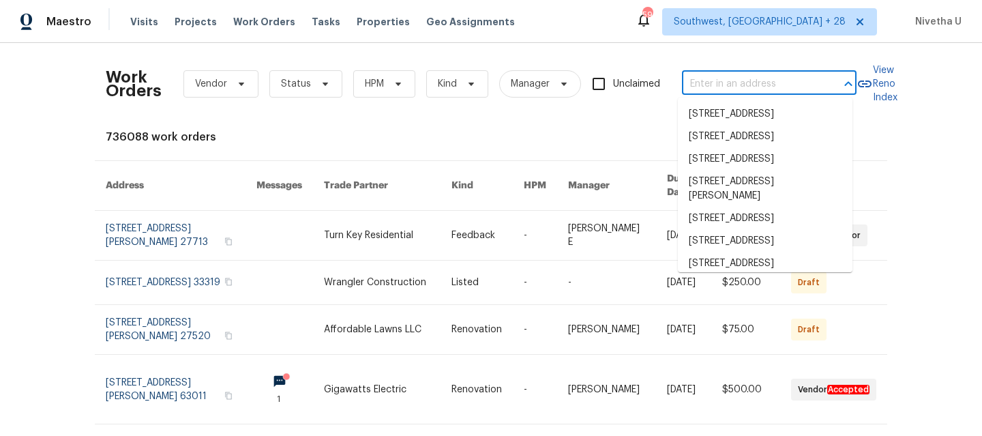
paste input "1821 Retreat View Cir Sanford, FL 32771"
type input "1821 Retreat View Cir Sanford, FL 32771"
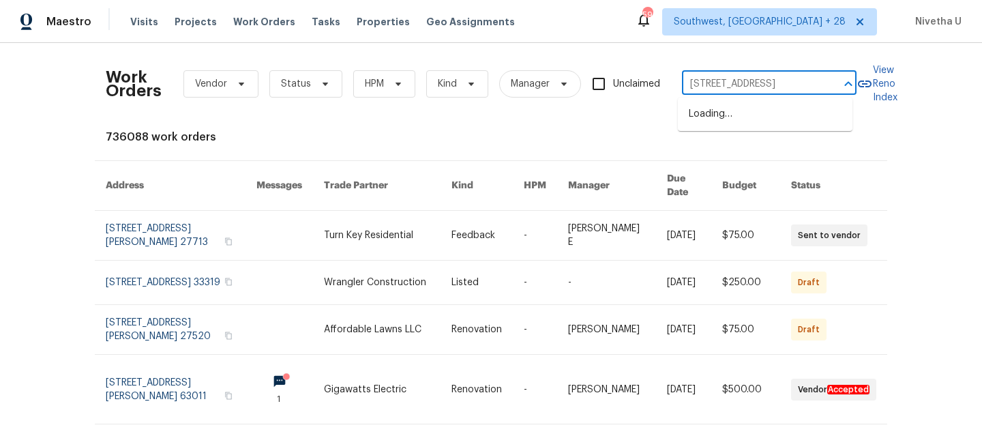
scroll to position [0, 45]
click at [716, 117] on li "1821 Retreat View Cir, Sanford, FL 32771" at bounding box center [765, 114] width 175 height 23
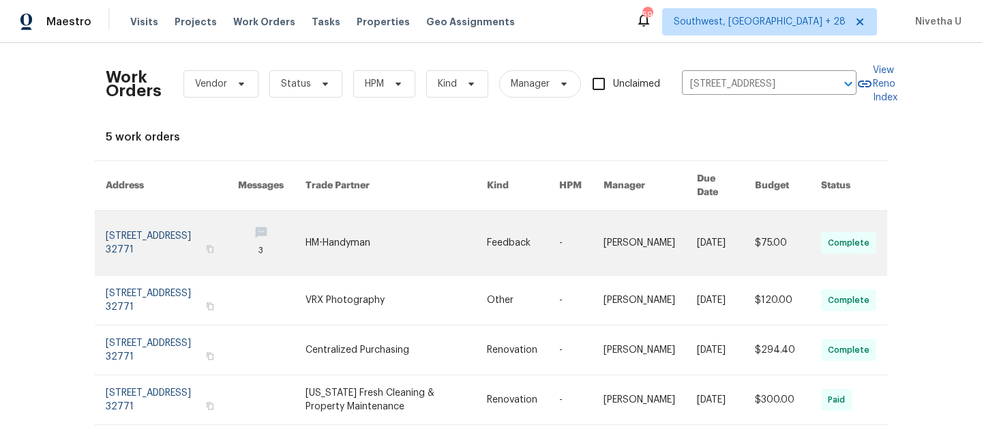
click at [120, 216] on link at bounding box center [172, 243] width 132 height 64
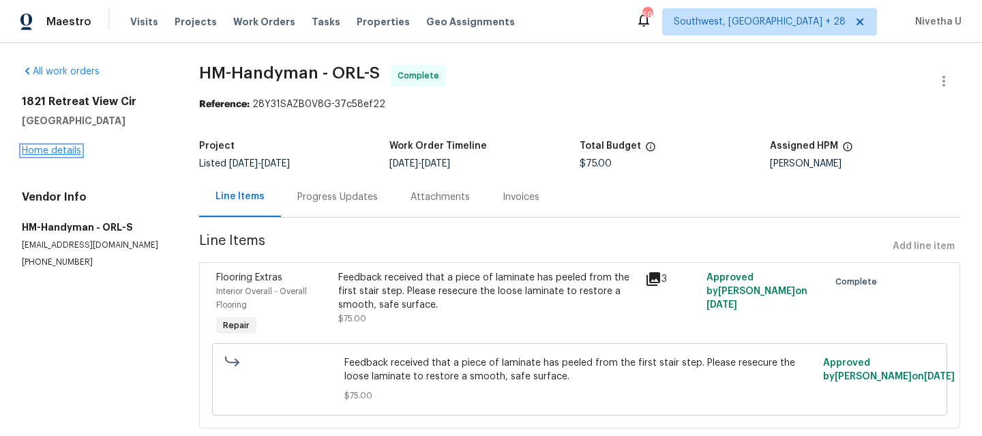
click at [46, 154] on link "Home details" at bounding box center [51, 151] width 59 height 10
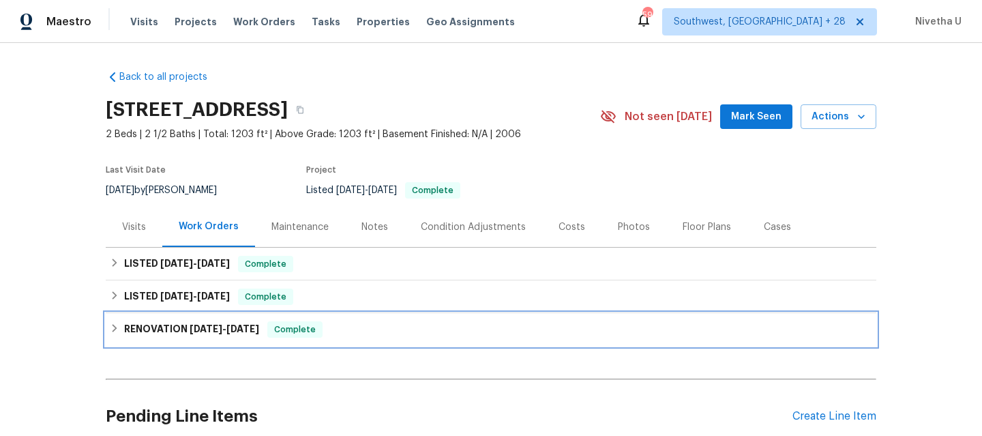
click at [316, 333] on div "RENOVATION 7/9/25 - 7/15/25 Complete" at bounding box center [491, 329] width 762 height 16
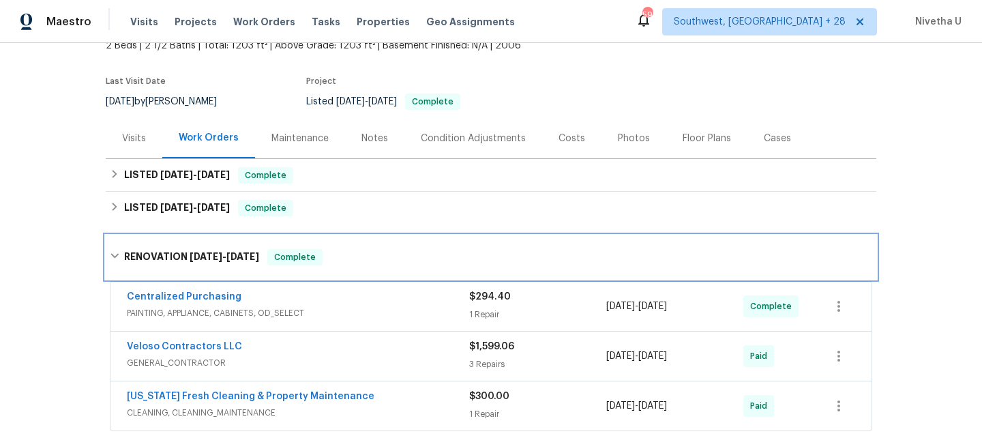
scroll to position [215, 0]
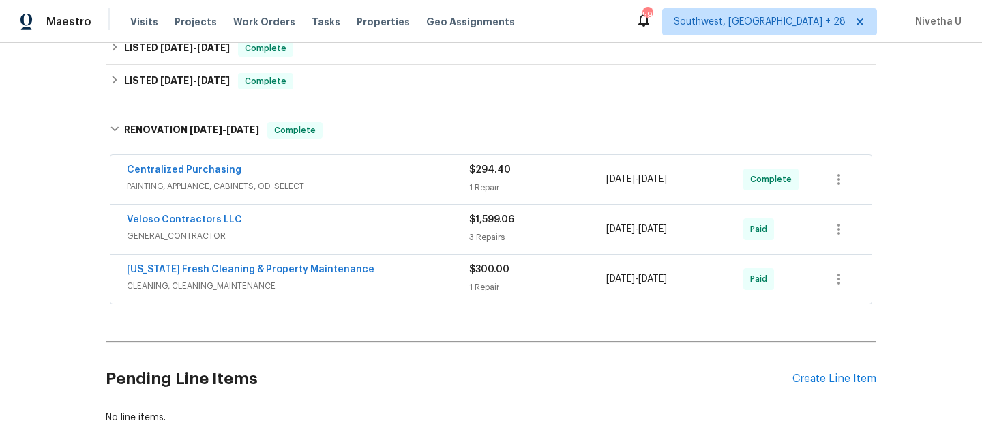
click at [391, 285] on span "CLEANING, CLEANING_MAINTENANCE" at bounding box center [298, 286] width 342 height 14
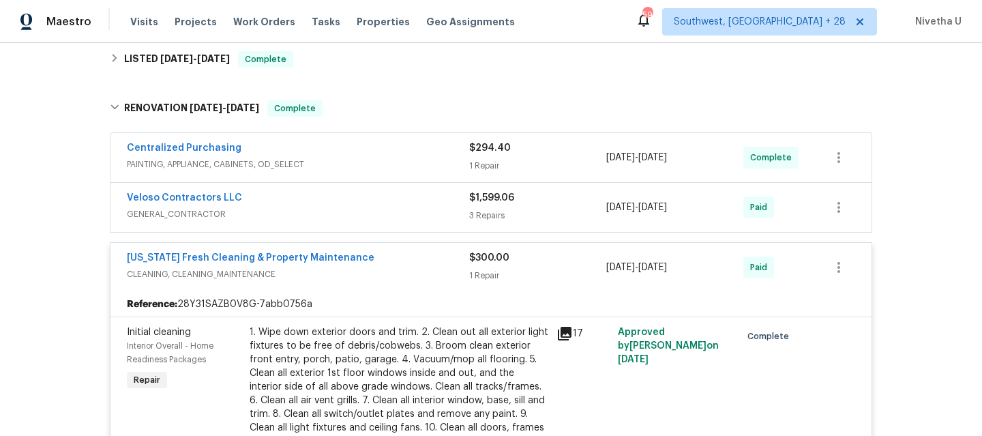
scroll to position [220, 0]
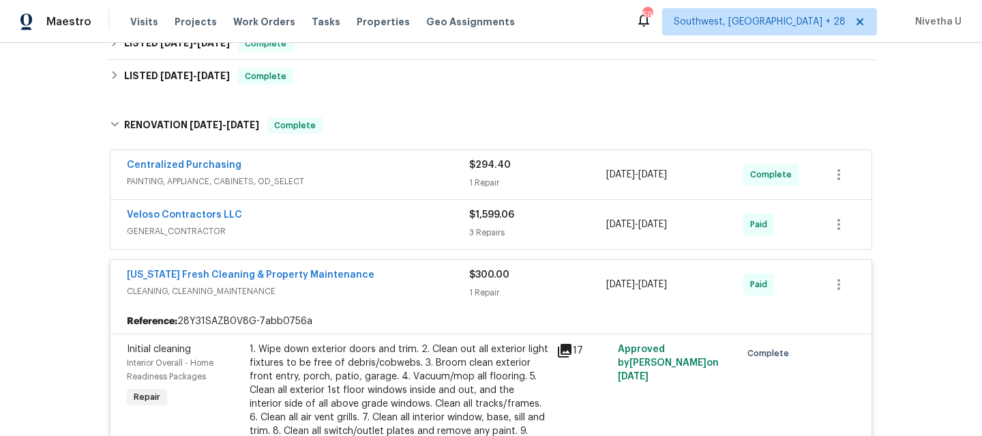
click at [381, 269] on div "Florida Fresh Cleaning & Property Maintenance" at bounding box center [298, 276] width 342 height 16
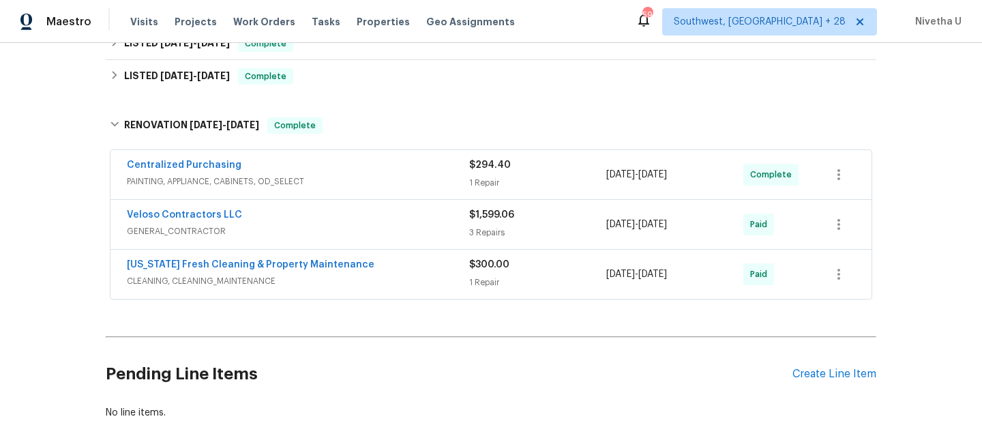
click at [365, 239] on div "Veloso Contractors LLC GENERAL_CONTRACTOR" at bounding box center [298, 224] width 342 height 33
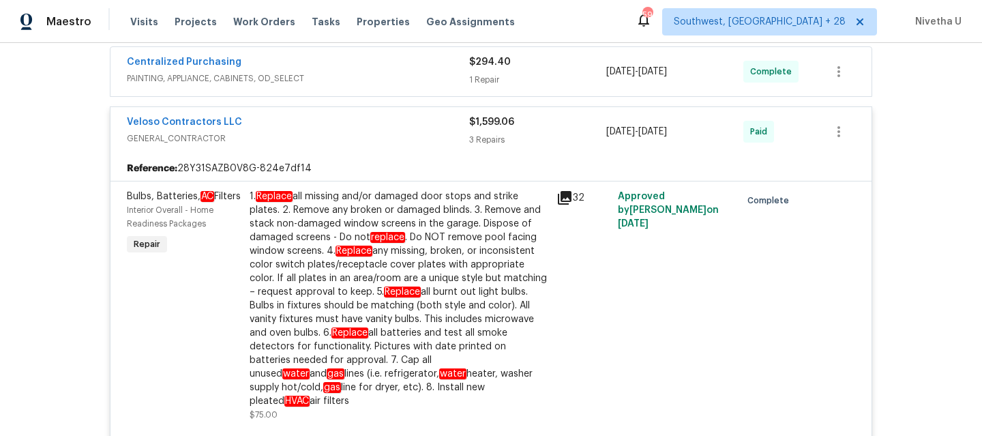
click at [341, 136] on span "GENERAL_CONTRACTOR" at bounding box center [298, 139] width 342 height 14
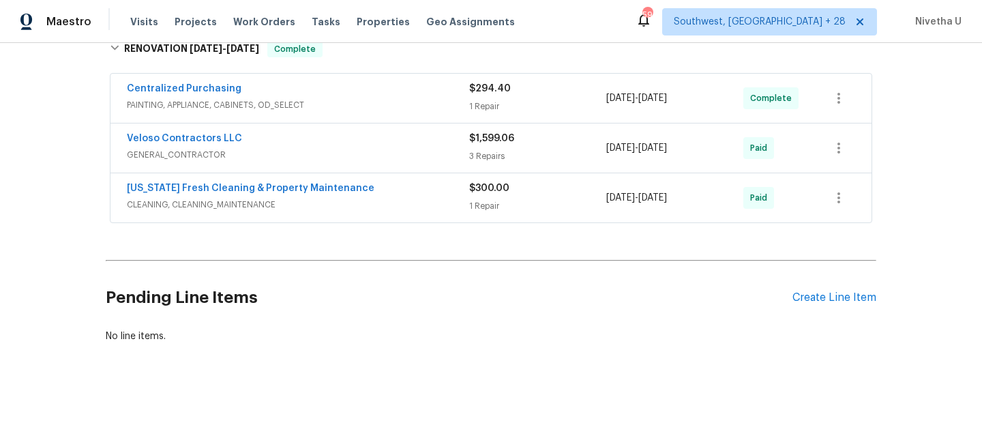
scroll to position [175, 0]
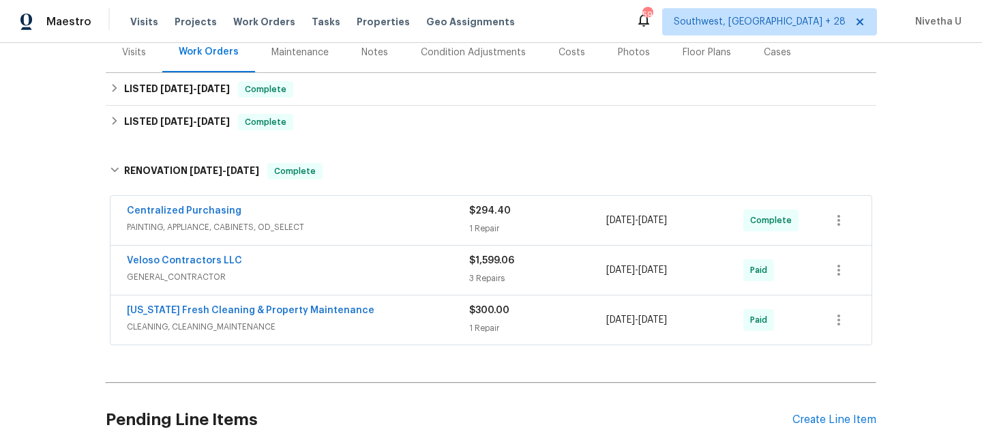
click at [306, 230] on span "PAINTING, APPLIANCE, CABINETS, OD_SELECT" at bounding box center [298, 227] width 342 height 14
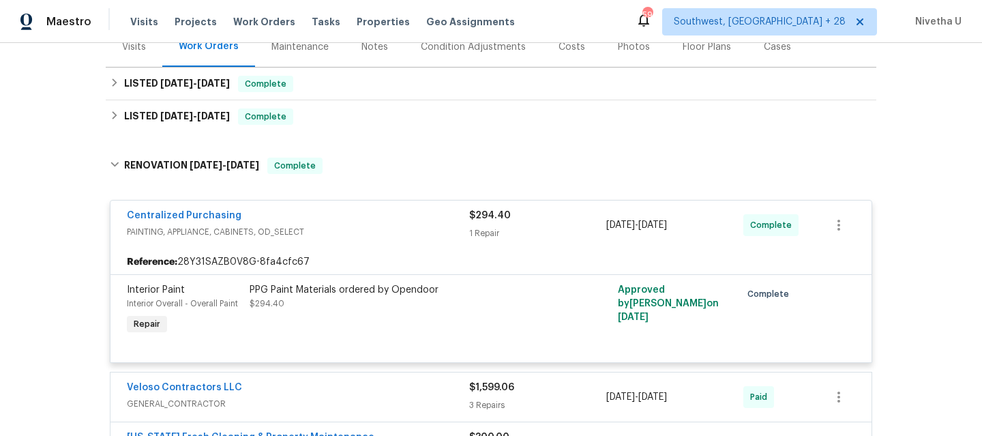
scroll to position [177, 0]
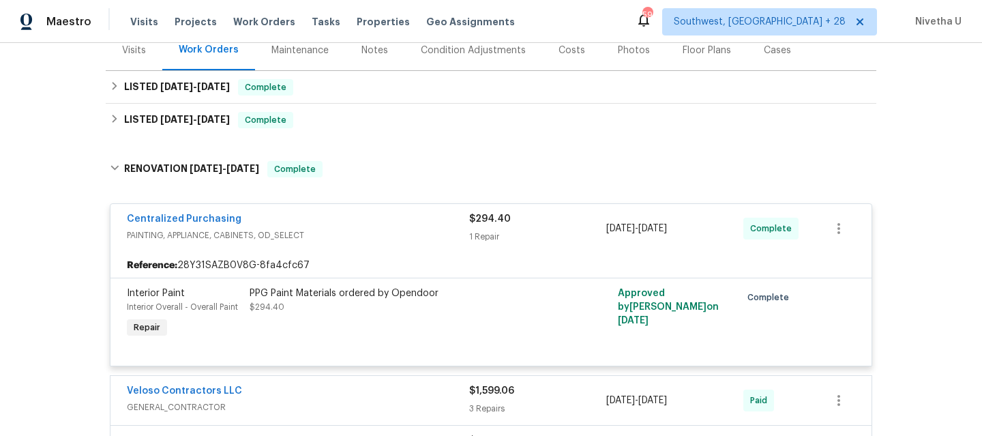
click at [337, 227] on div "Centralized Purchasing" at bounding box center [298, 220] width 342 height 16
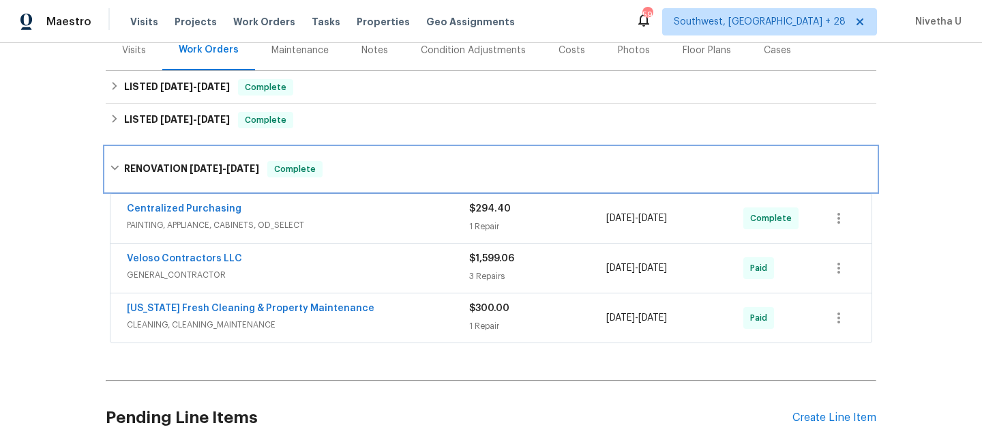
click at [326, 162] on div "RENOVATION 7/9/25 - 7/15/25 Complete" at bounding box center [491, 169] width 762 height 16
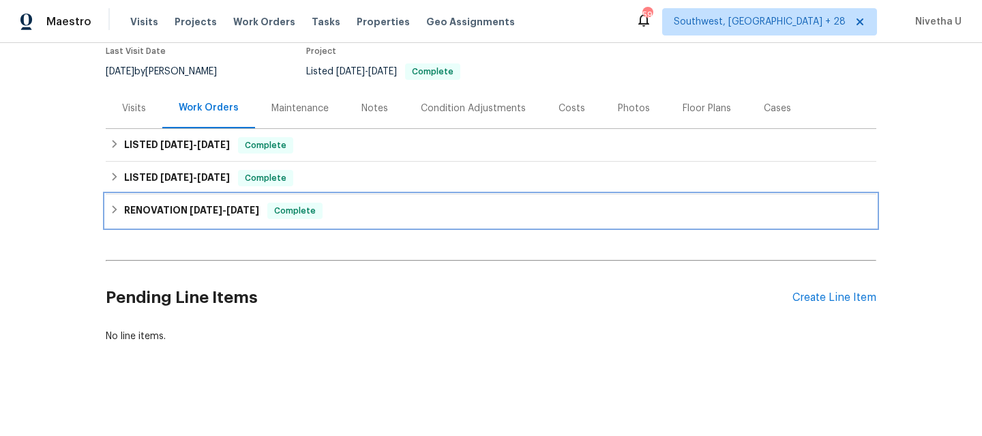
scroll to position [129, 0]
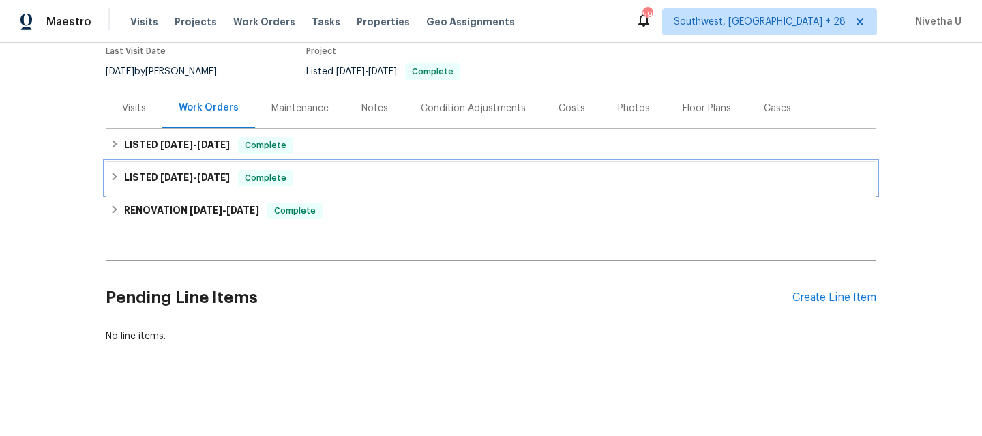
click at [314, 175] on div "LISTED 7/16/25 - 7/16/25 Complete" at bounding box center [491, 178] width 762 height 16
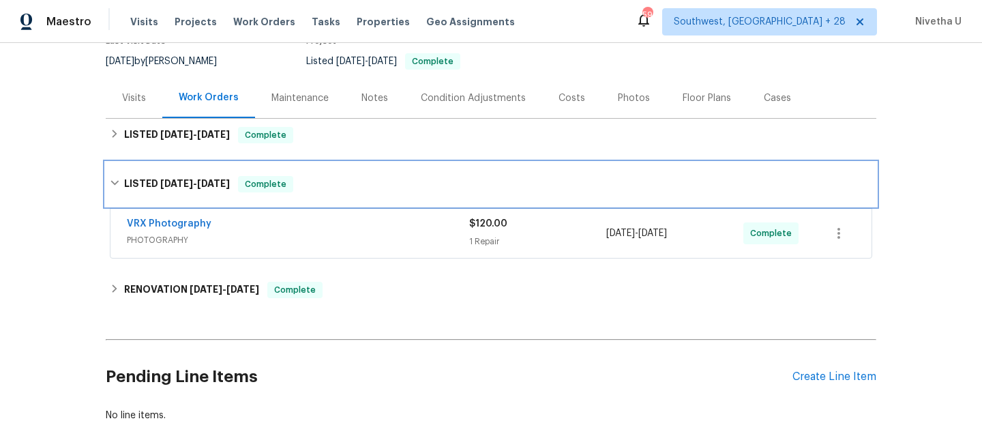
click at [328, 183] on div "LISTED 7/16/25 - 7/16/25 Complete" at bounding box center [491, 184] width 762 height 16
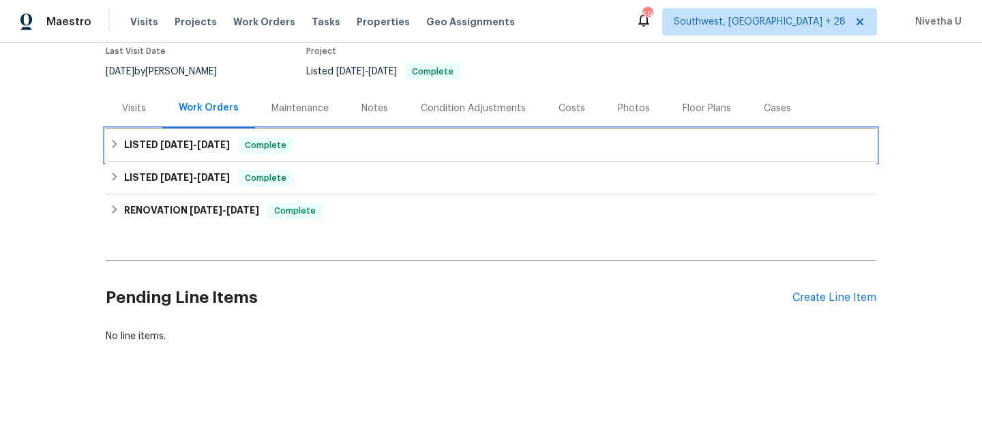
click at [318, 140] on div "LISTED 8/14/25 - 8/18/25 Complete" at bounding box center [491, 145] width 762 height 16
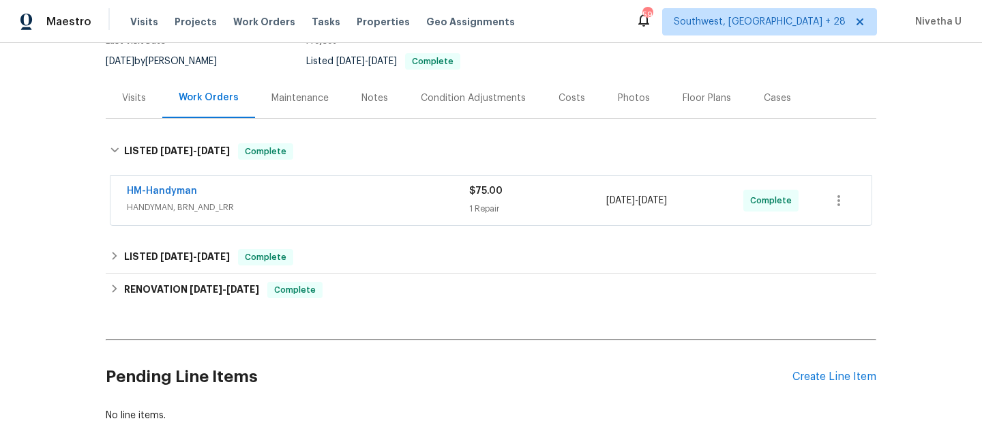
click at [317, 196] on div "HM-Handyman" at bounding box center [298, 192] width 342 height 16
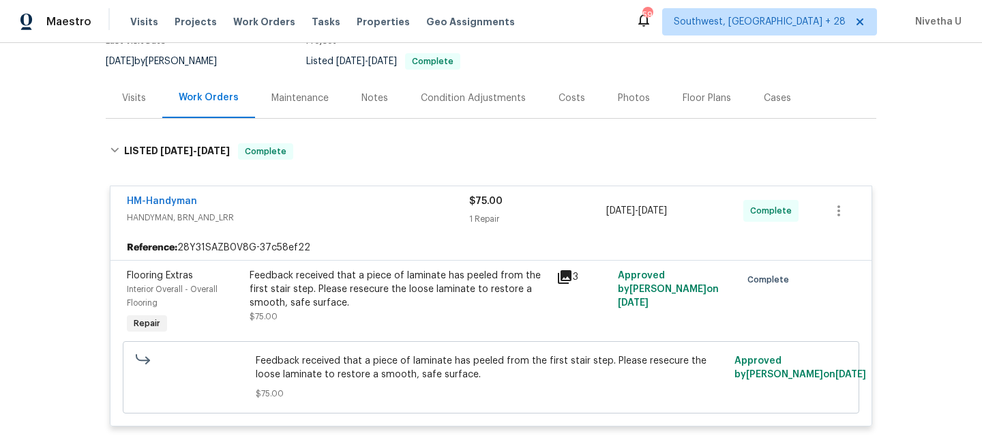
click at [317, 196] on div "HM-Handyman" at bounding box center [298, 202] width 342 height 16
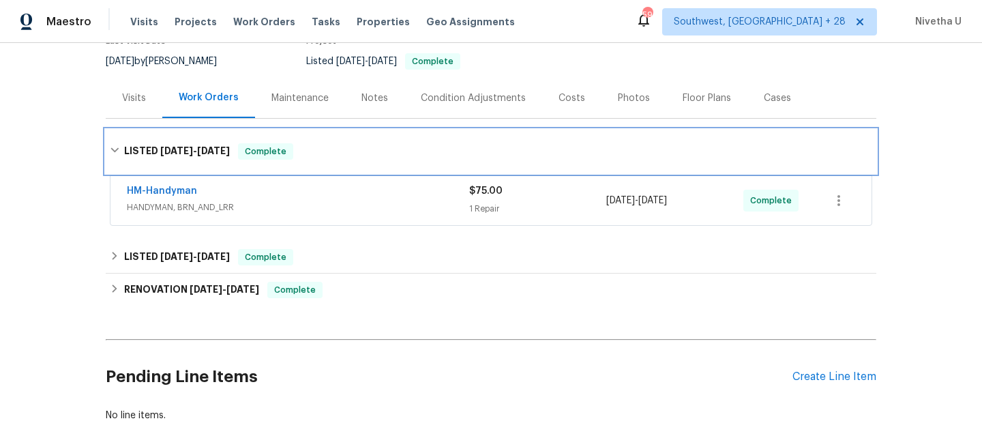
click at [308, 169] on div "LISTED 8/14/25 - 8/18/25 Complete" at bounding box center [491, 152] width 771 height 44
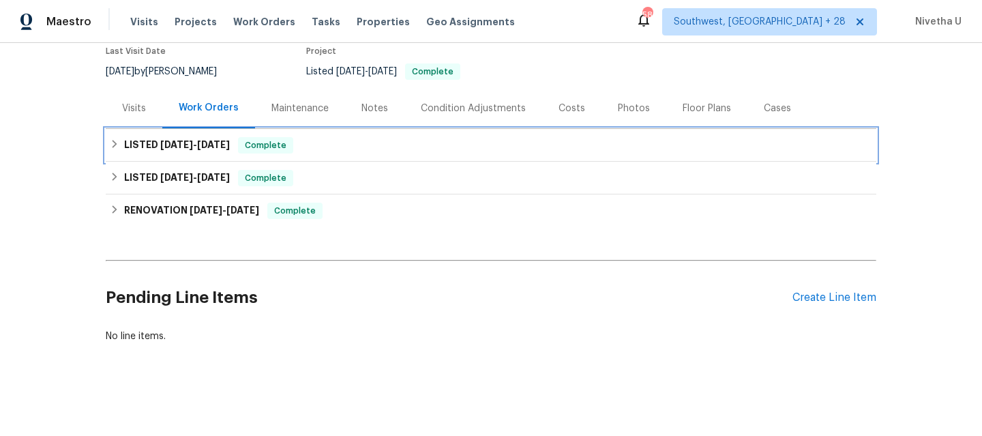
scroll to position [0, 0]
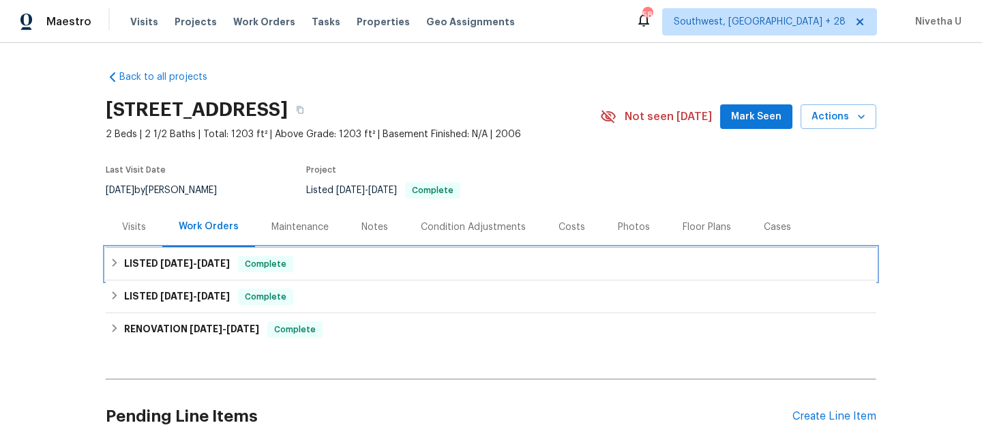
click at [285, 269] on span "Complete" at bounding box center [265, 264] width 53 height 14
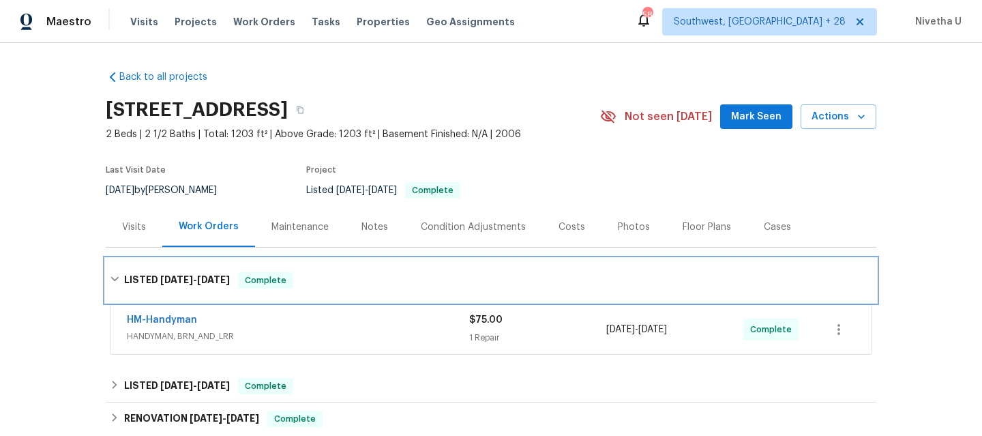
click at [318, 267] on div "LISTED 8/14/25 - 8/18/25 Complete" at bounding box center [491, 280] width 771 height 44
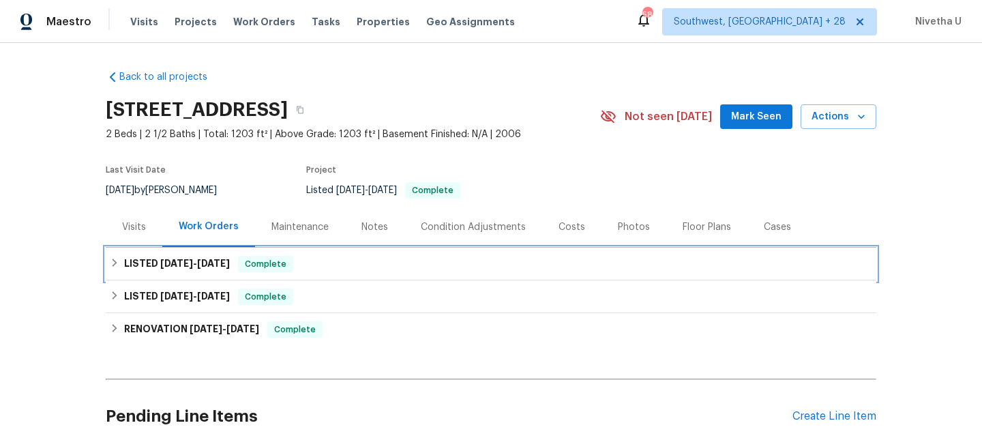
click at [309, 266] on div "LISTED 8/14/25 - 8/18/25 Complete" at bounding box center [491, 264] width 762 height 16
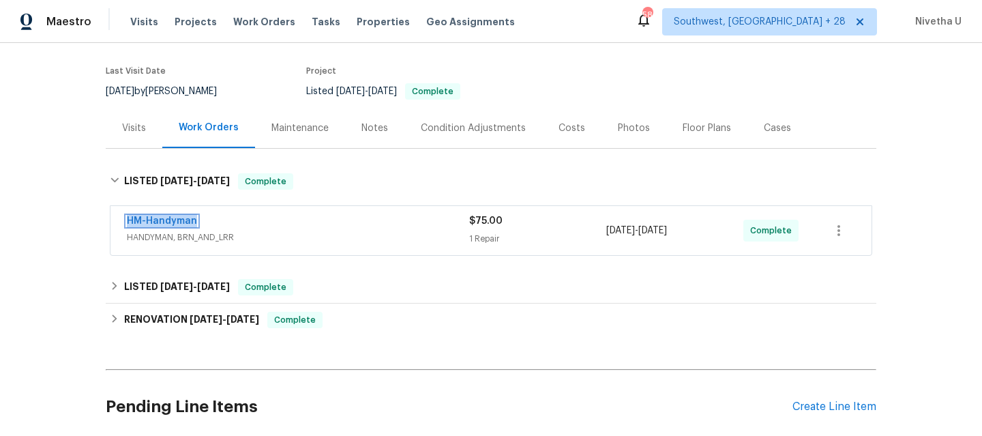
scroll to position [107, 0]
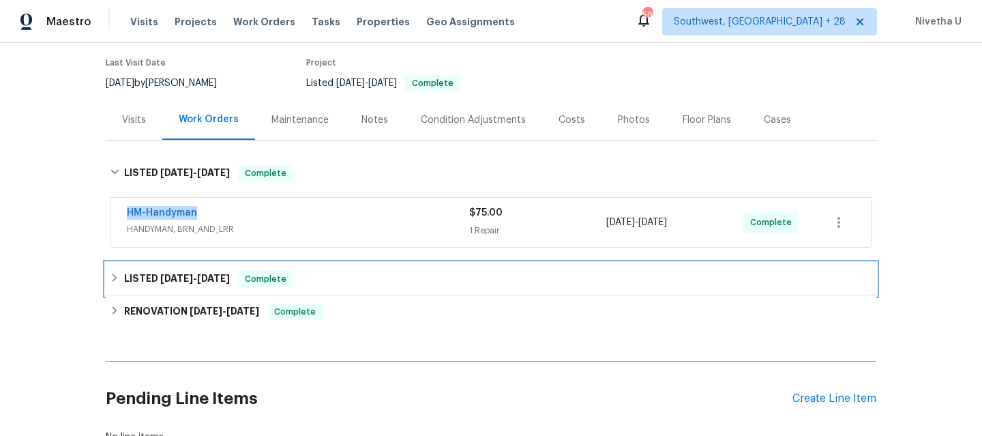
click at [293, 289] on div "LISTED 7/16/25 - 7/16/25 Complete" at bounding box center [491, 279] width 771 height 33
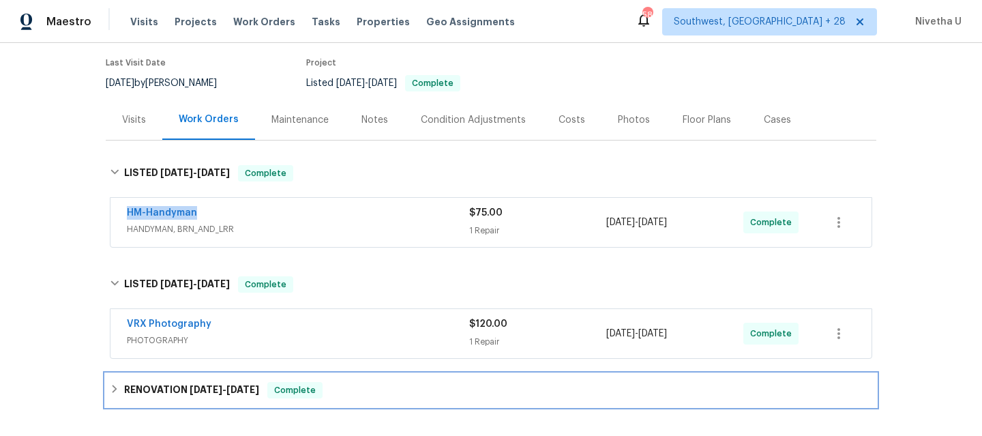
click at [220, 396] on h6 "RENOVATION 7/9/25 - 7/15/25" at bounding box center [191, 390] width 135 height 16
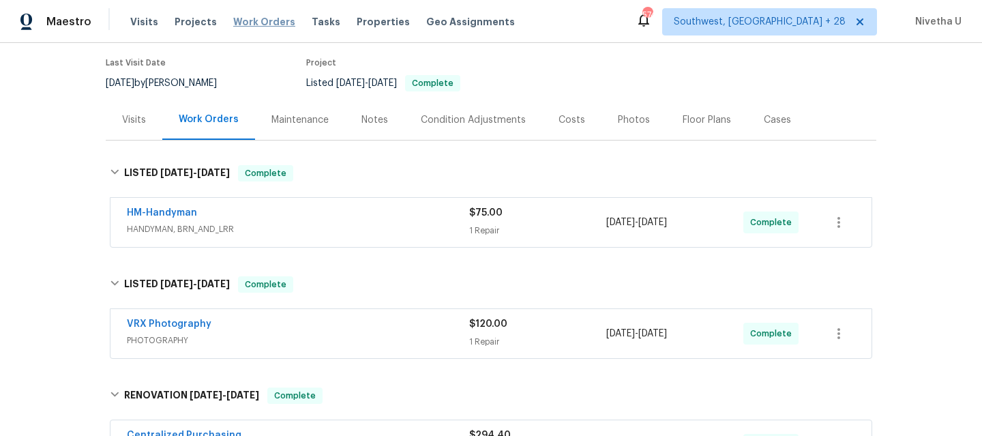
click at [259, 16] on span "Work Orders" at bounding box center [264, 22] width 62 height 14
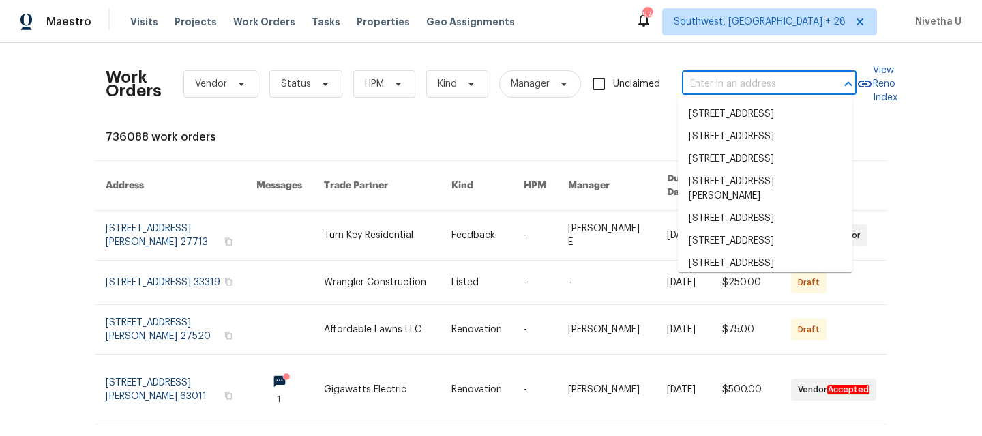
click at [684, 83] on input "text" at bounding box center [750, 84] width 136 height 21
paste input "5021 W St Kateri Dr Laveen, AZ 85339"
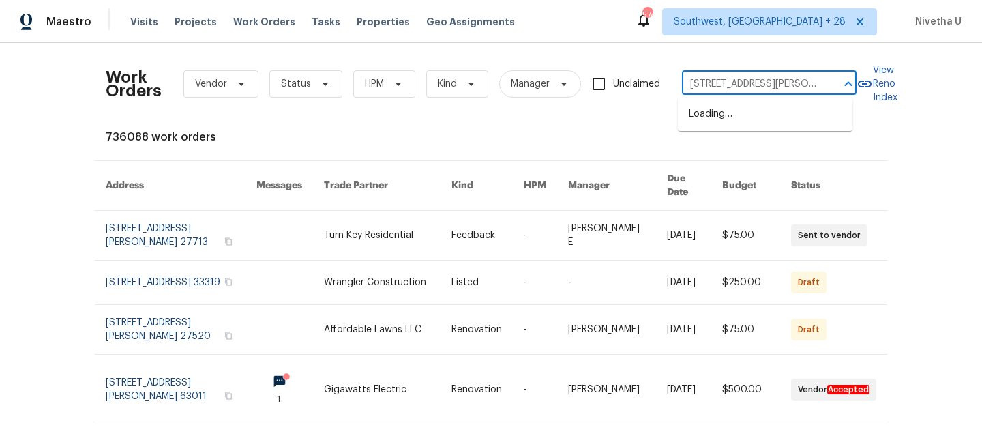
scroll to position [0, 40]
type input "5021 W St Kateri Dr Laveen, AZ 85339"
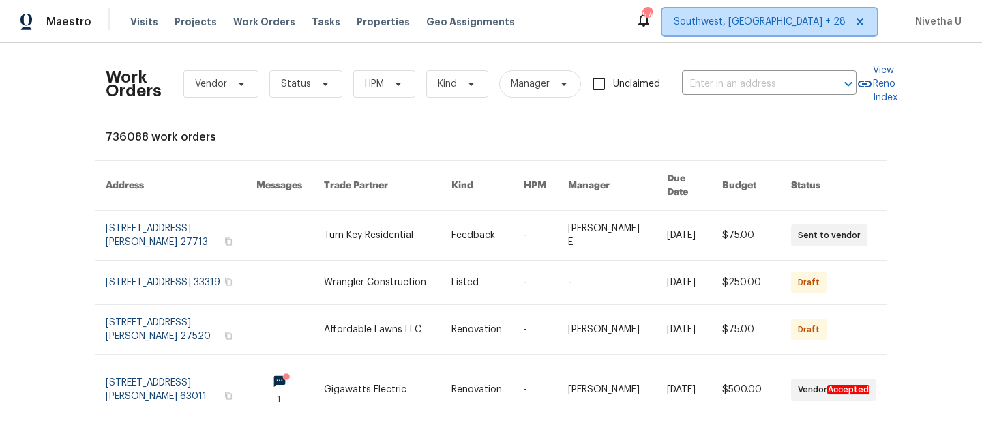
scroll to position [0, 0]
click at [790, 19] on span "Southwest, [GEOGRAPHIC_DATA] + 28" at bounding box center [760, 22] width 172 height 14
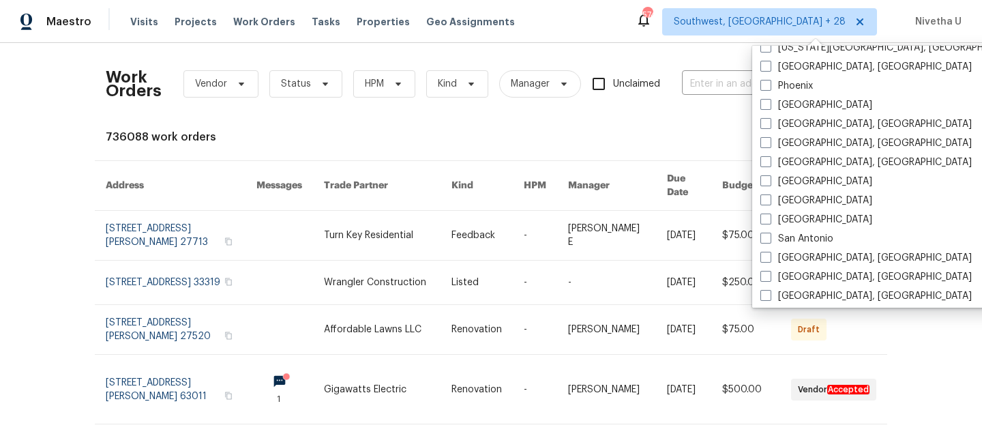
scroll to position [914, 0]
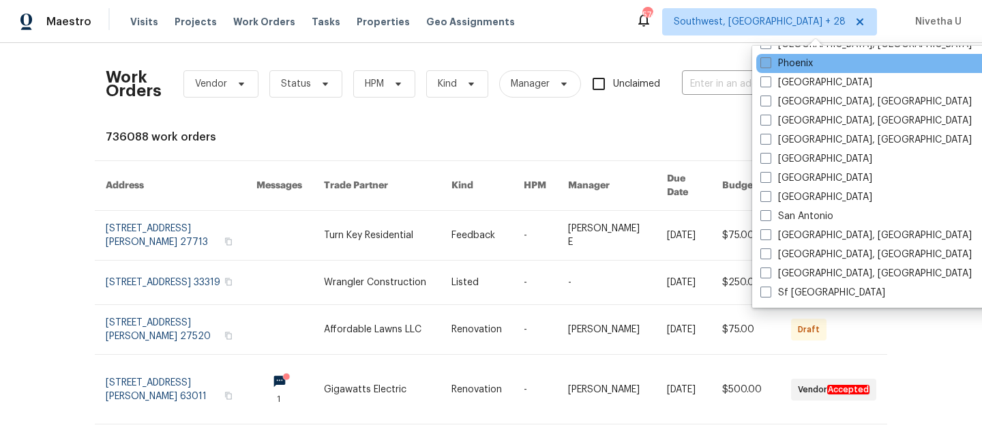
click at [795, 65] on label "Phoenix" at bounding box center [786, 64] width 53 height 14
click at [769, 65] on input "Phoenix" at bounding box center [764, 61] width 9 height 9
checkbox input "true"
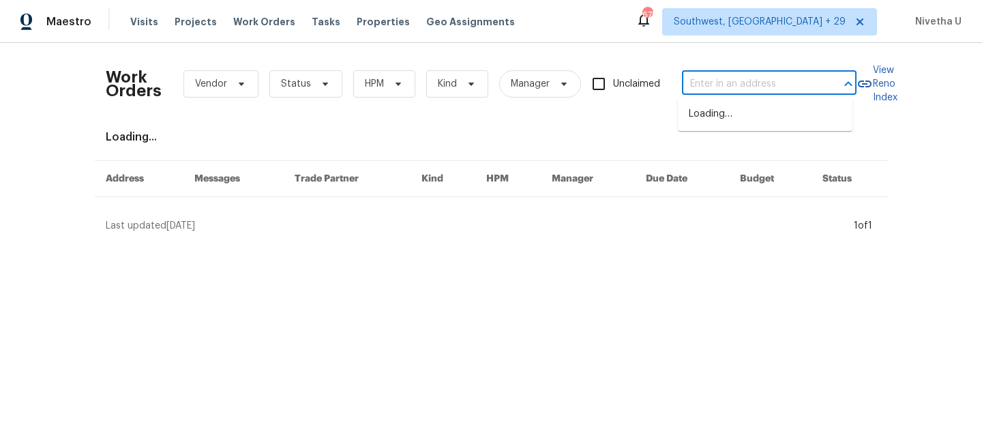
click at [706, 78] on input "text" at bounding box center [750, 84] width 136 height 21
paste input "5021 W St Kateri Dr Laveen, AZ 85339"
type input "5021 W St Kateri Dr Laveen, AZ 85339"
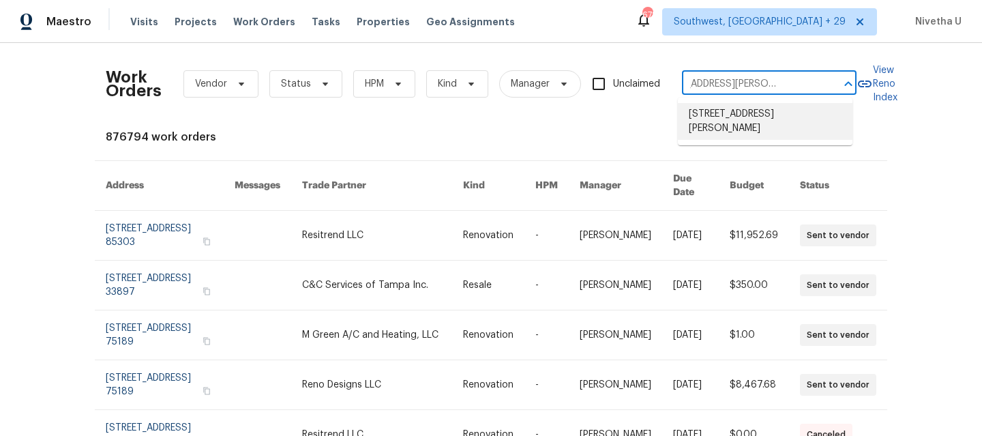
click at [739, 126] on li "5021 W St Kateri Dr, Laveen, AZ 85339" at bounding box center [765, 121] width 175 height 37
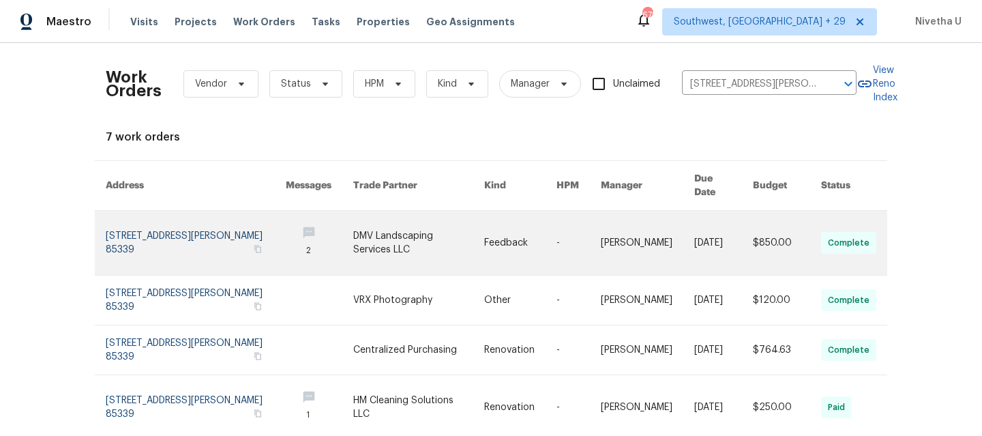
click at [136, 227] on link at bounding box center [196, 243] width 180 height 64
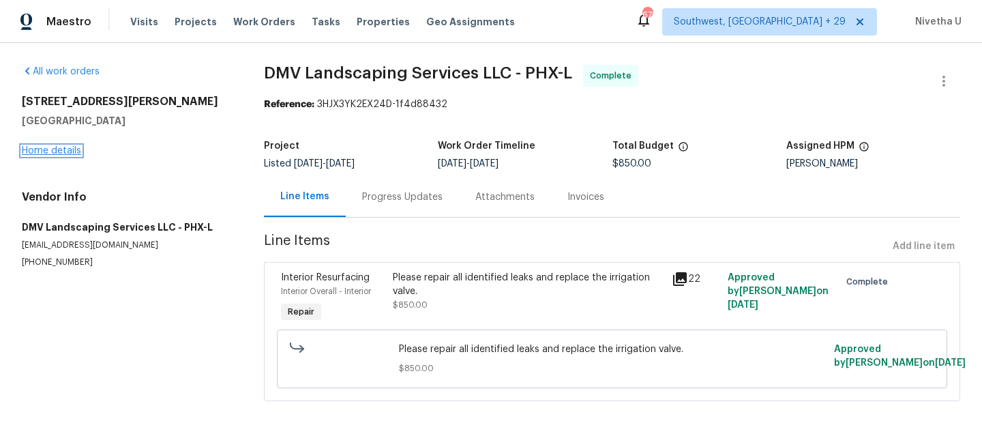
click at [52, 149] on link "Home details" at bounding box center [51, 151] width 59 height 10
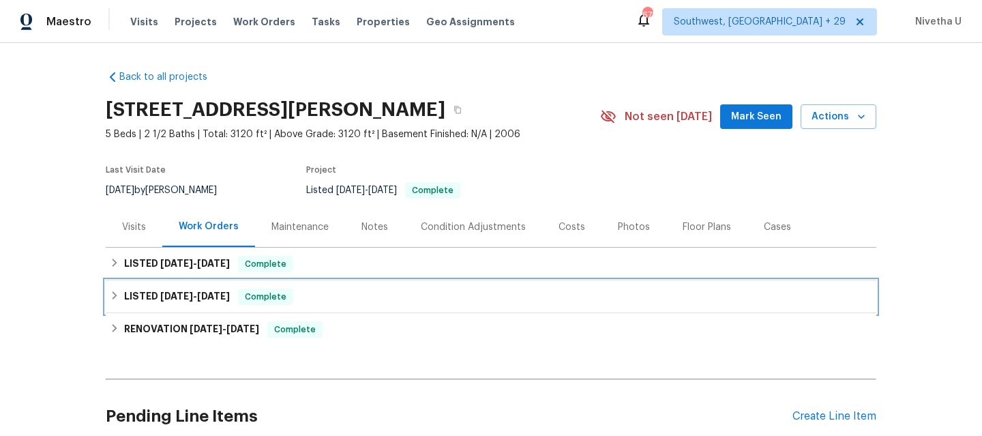
click at [296, 299] on div "LISTED 8/2/25 - 8/4/25 Complete" at bounding box center [491, 296] width 762 height 16
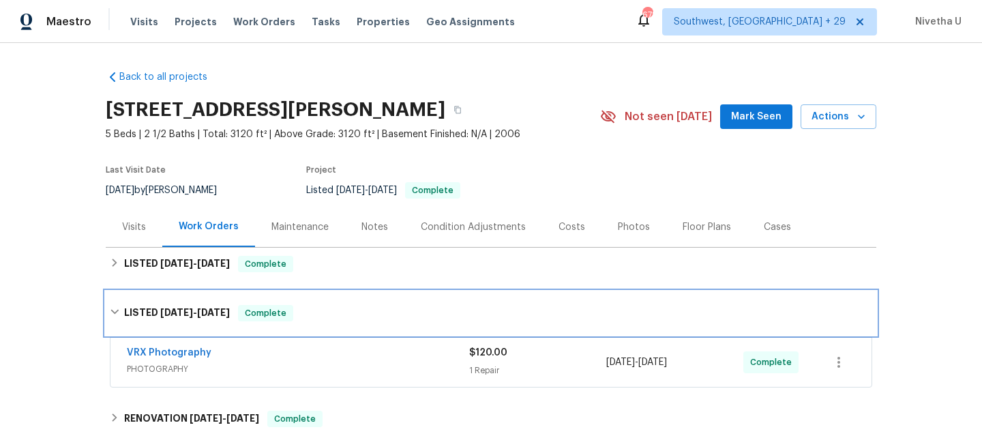
click at [296, 299] on div "LISTED 8/2/25 - 8/4/25 Complete" at bounding box center [491, 313] width 771 height 44
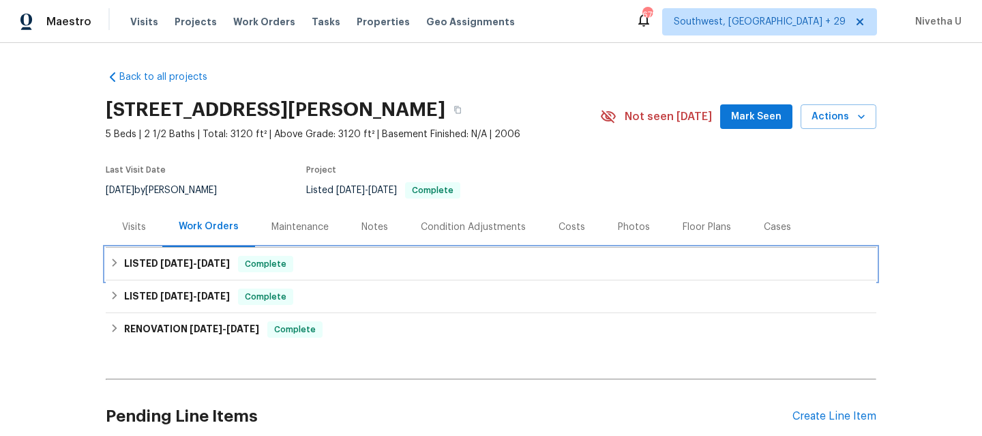
click at [286, 256] on div "Complete" at bounding box center [265, 264] width 55 height 16
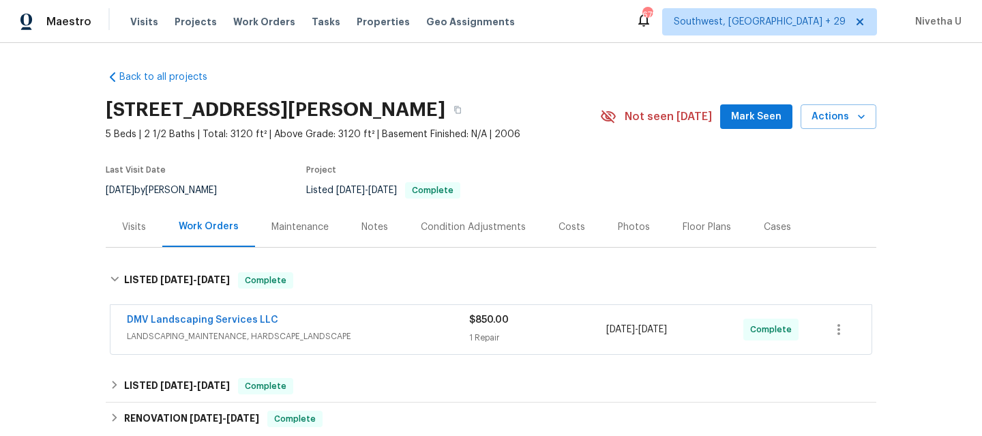
click at [413, 328] on div "DMV Landscaping Services LLC" at bounding box center [298, 321] width 342 height 16
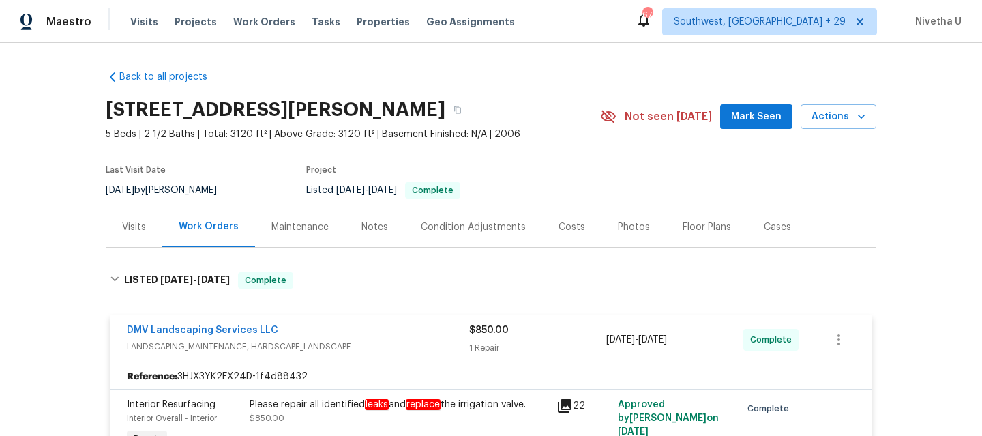
scroll to position [178, 0]
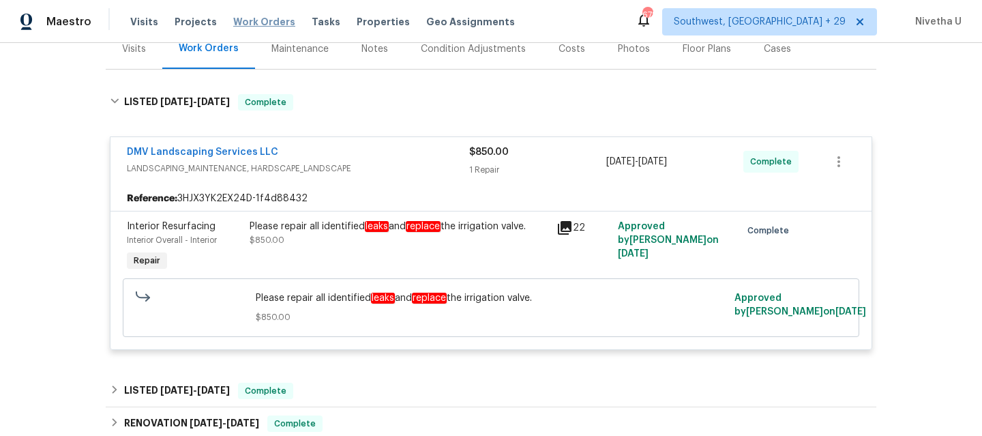
click at [269, 18] on span "Work Orders" at bounding box center [264, 22] width 62 height 14
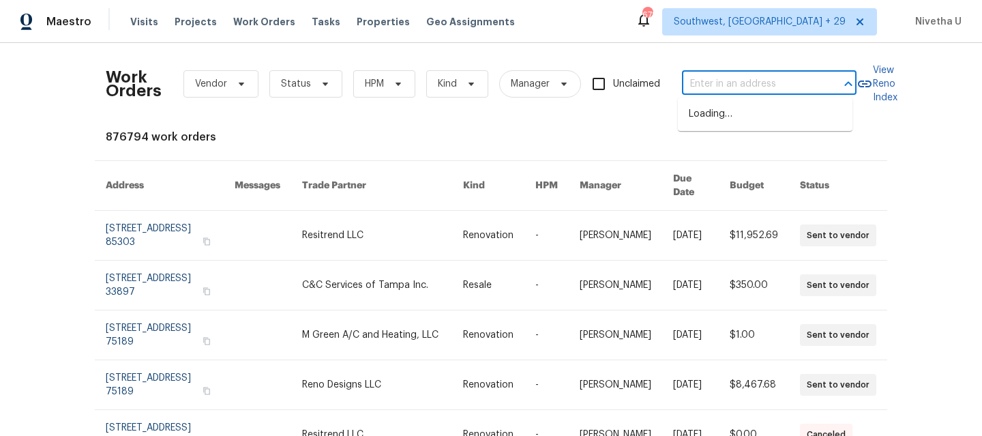
click at [747, 79] on input "text" at bounding box center [750, 84] width 136 height 21
paste input "5021 W St Kateri Dr Laveen, AZ 85339"
type input "5021 W St Kateri Dr Laveen, AZ 85339"
click at [757, 125] on li "5021 W St Kateri Dr, Laveen, AZ 85339" at bounding box center [765, 121] width 175 height 37
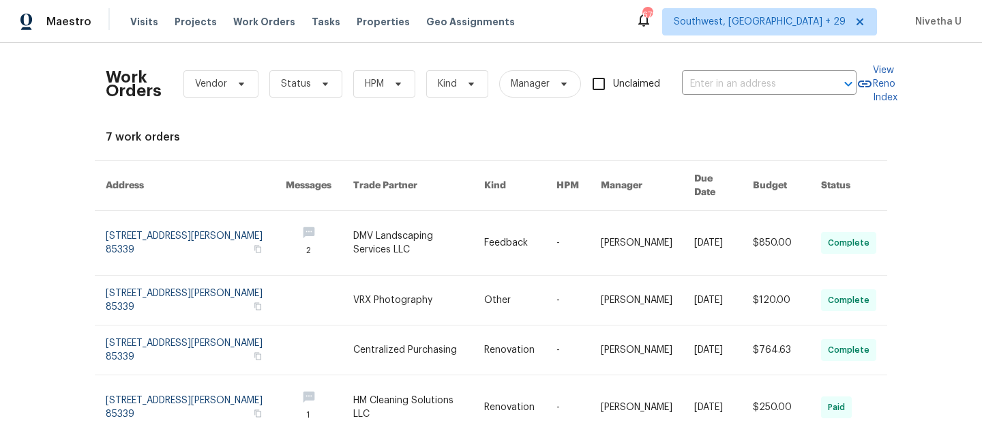
type input "5021 W St Kateri Dr, Laveen, AZ 85339"
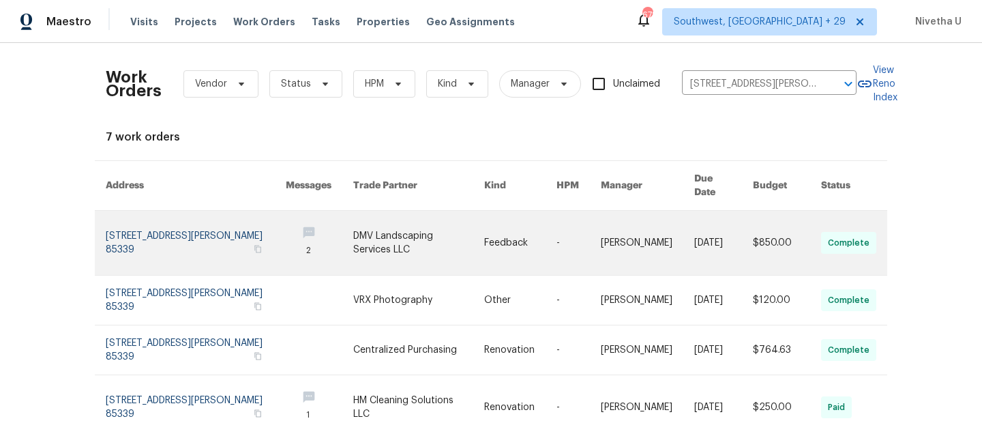
click at [119, 237] on link at bounding box center [196, 243] width 180 height 64
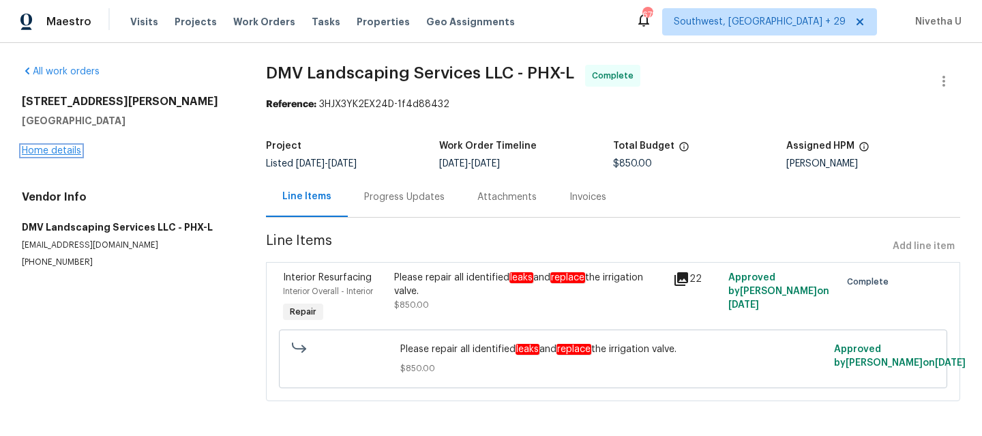
click at [33, 153] on link "Home details" at bounding box center [51, 151] width 59 height 10
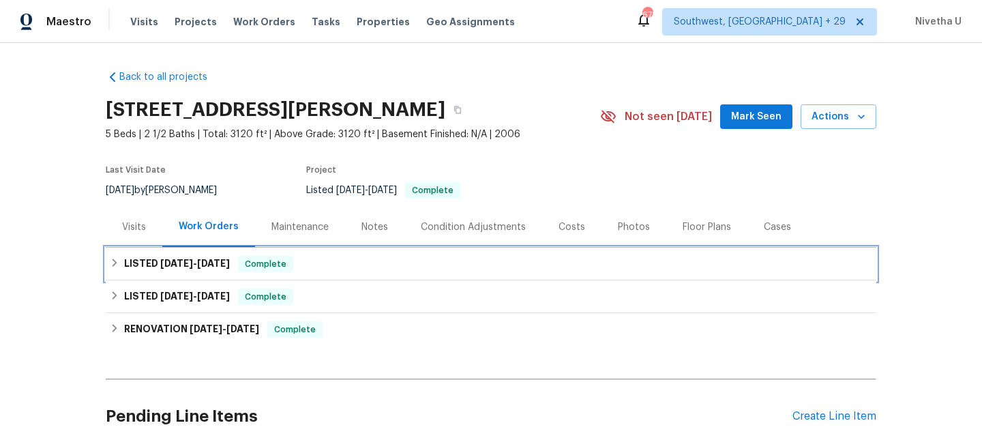
click at [283, 269] on span "Complete" at bounding box center [265, 264] width 53 height 14
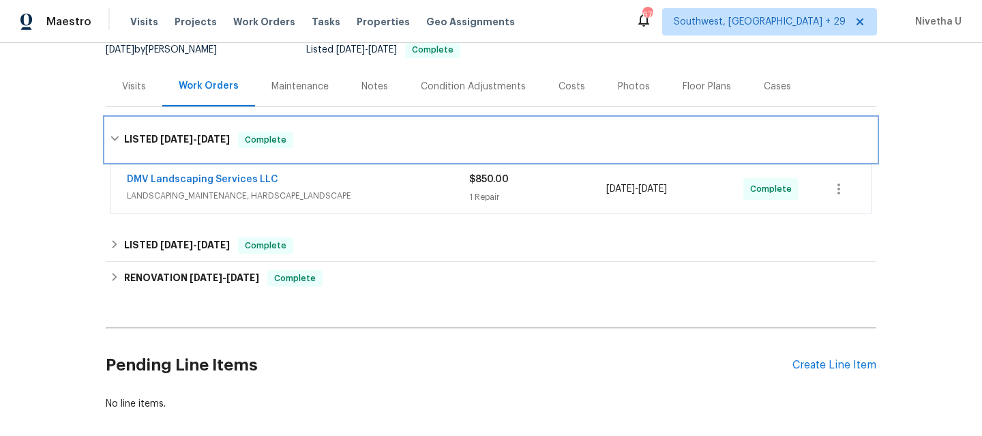
scroll to position [143, 0]
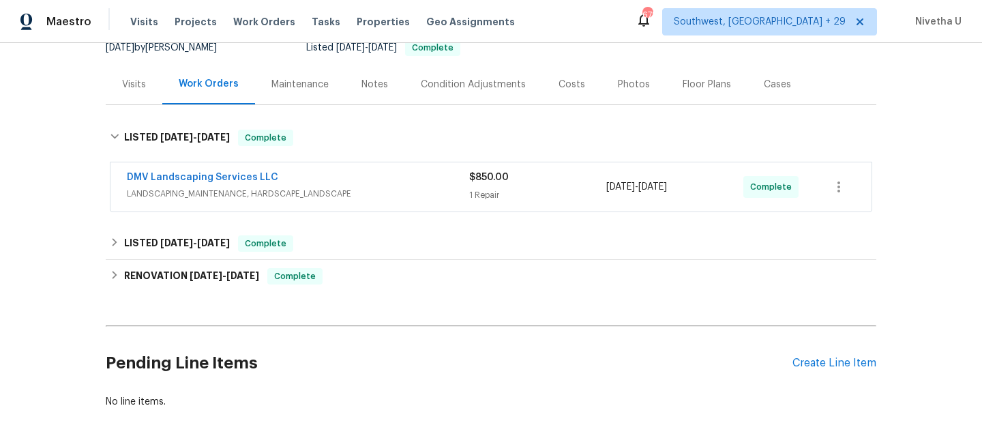
click at [390, 193] on span "LANDSCAPING_MAINTENANCE, HARDSCAPE_LANDSCAPE" at bounding box center [298, 194] width 342 height 14
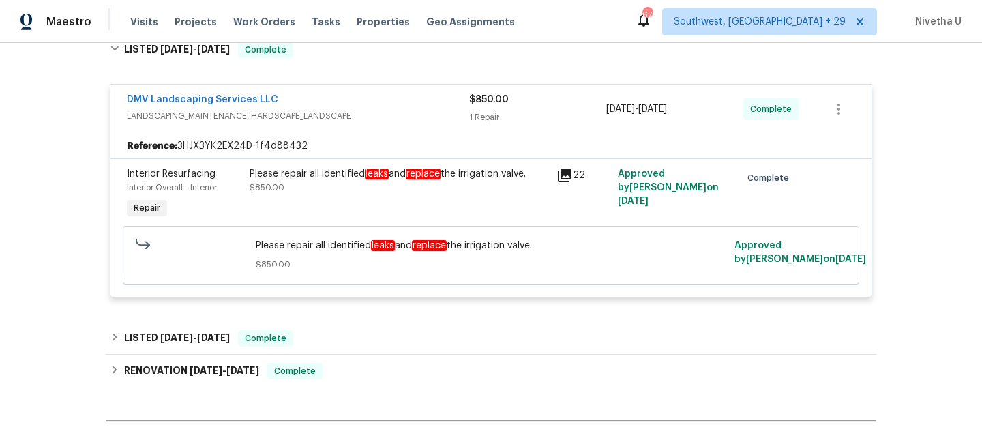
scroll to position [162, 0]
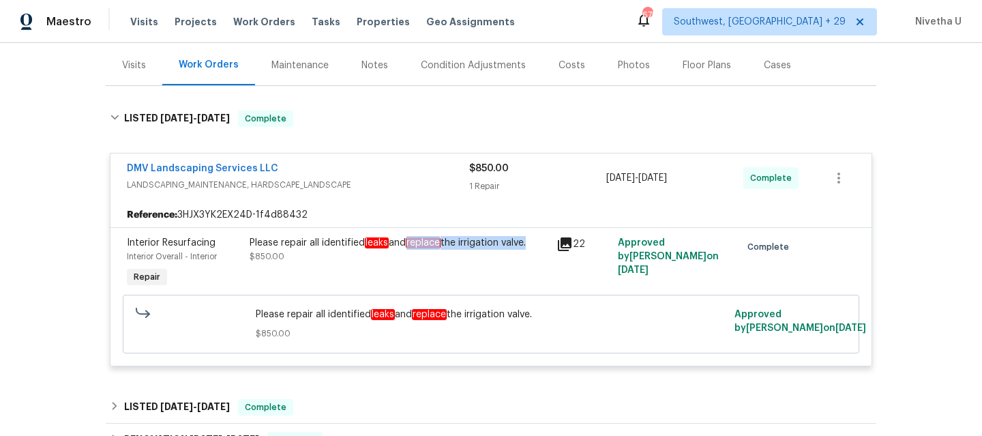
drag, startPoint x: 408, startPoint y: 245, endPoint x: 526, endPoint y: 246, distance: 117.3
click at [526, 246] on div "Please repair all identified leaks and replace the irrigation valve." at bounding box center [399, 243] width 299 height 14
copy div "replace the irrigation valve"
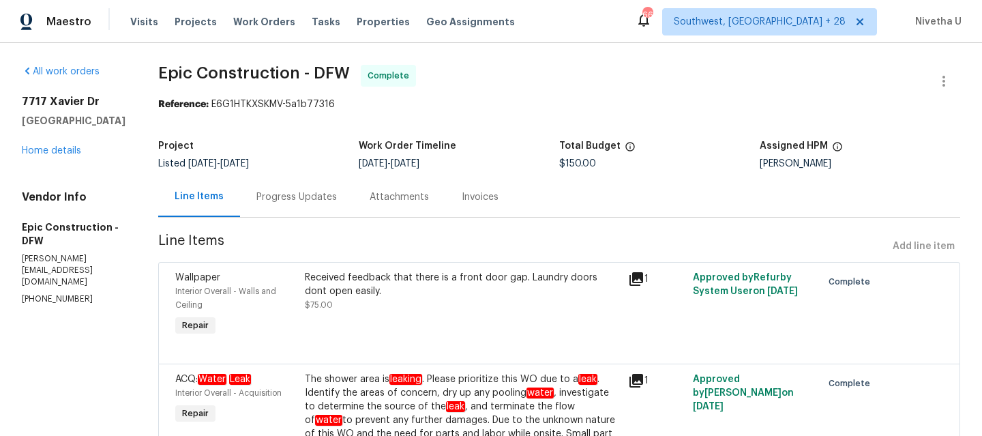
click at [295, 211] on div "Progress Updates" at bounding box center [296, 197] width 113 height 40
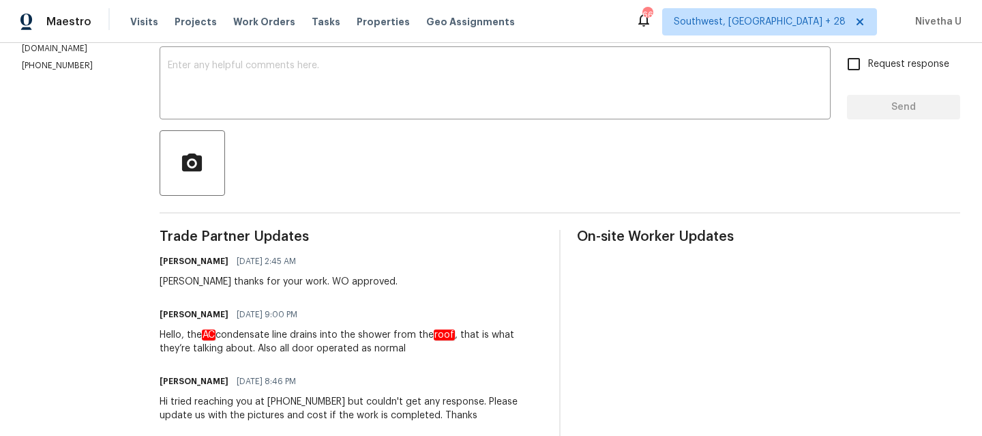
scroll to position [132, 0]
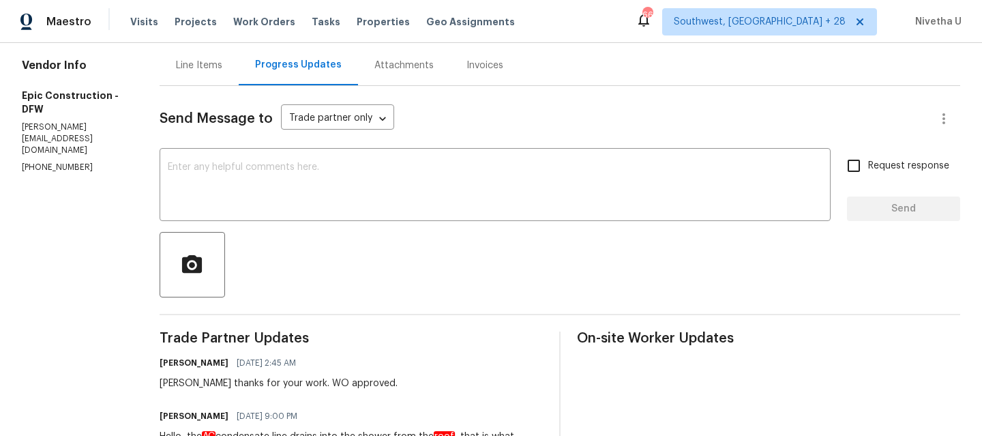
click at [201, 77] on div "Line Items" at bounding box center [199, 65] width 79 height 40
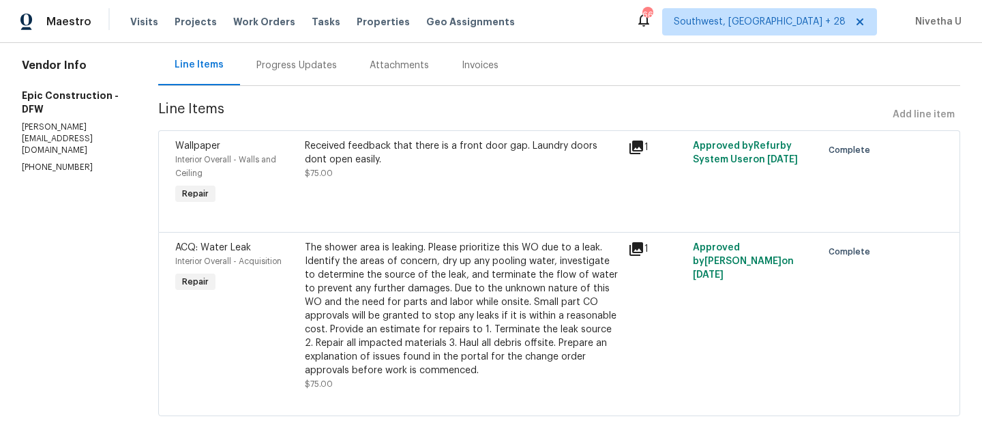
scroll to position [145, 0]
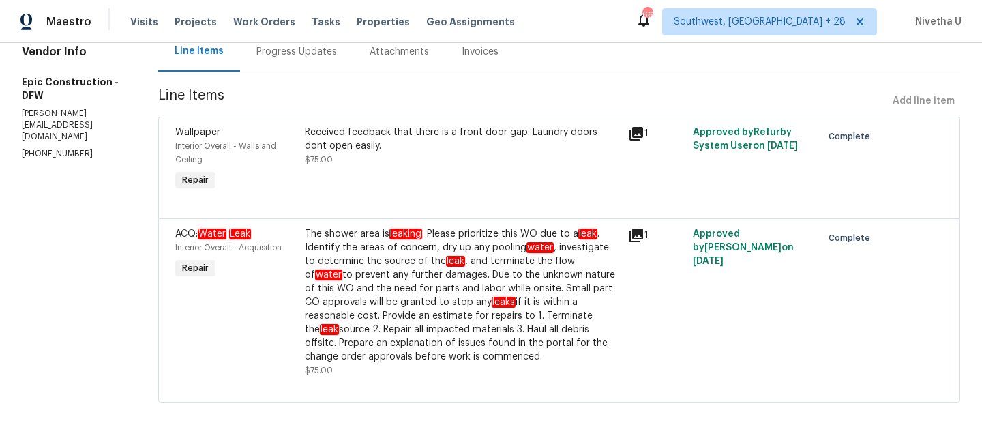
click at [308, 63] on div "Progress Updates" at bounding box center [296, 51] width 113 height 40
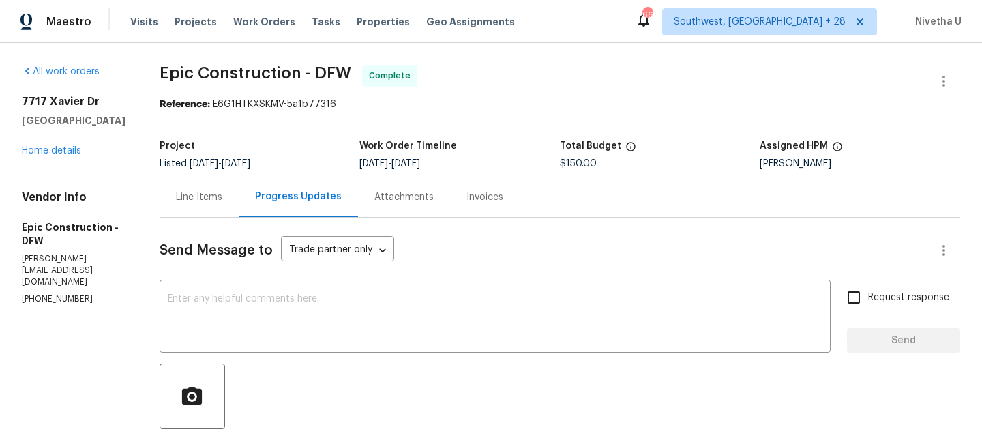
click at [208, 202] on div "Line Items" at bounding box center [199, 197] width 46 height 14
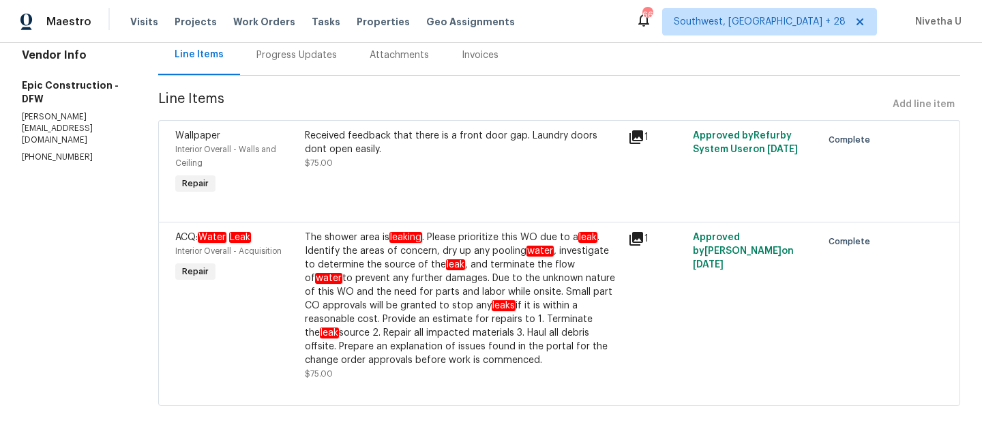
scroll to position [147, 0]
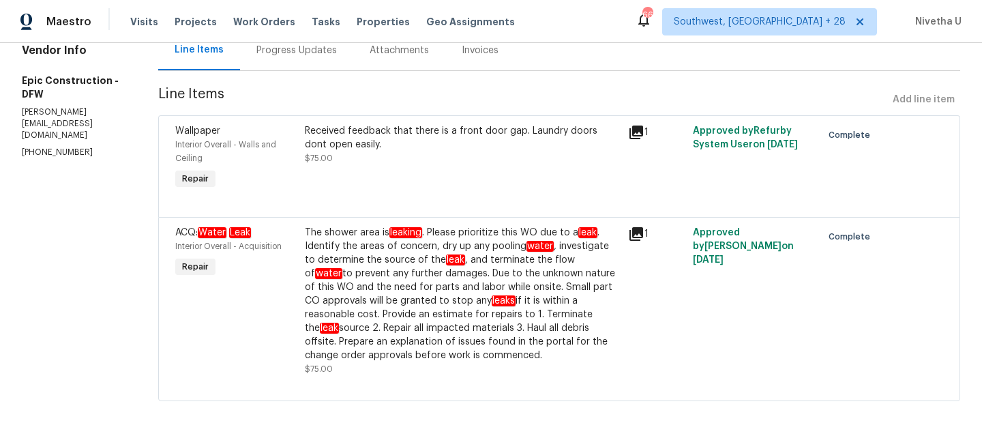
click at [264, 48] on div "Progress Updates" at bounding box center [296, 51] width 80 height 14
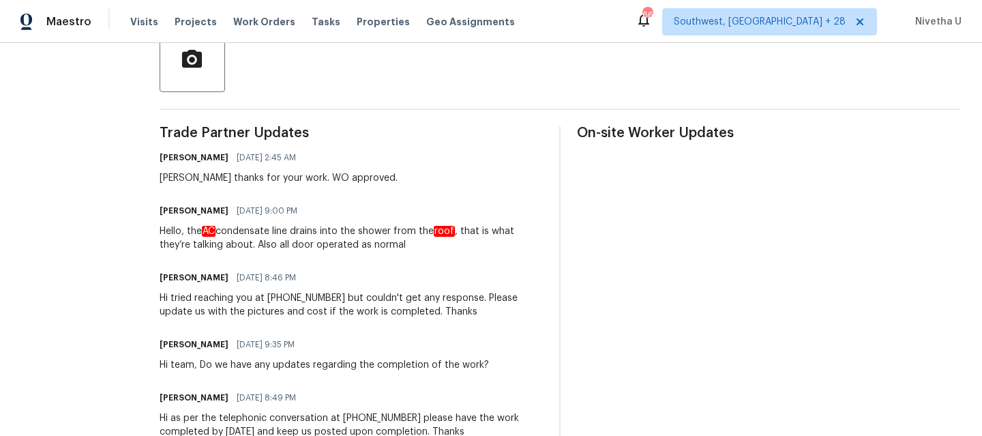
scroll to position [320, 0]
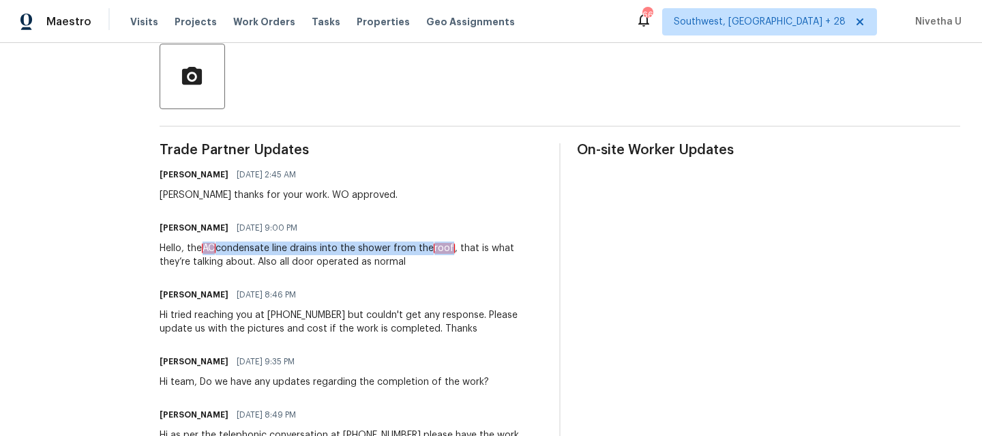
drag, startPoint x: 200, startPoint y: 248, endPoint x: 454, endPoint y: 253, distance: 253.7
click at [454, 253] on div "Hello, the AC condensate line drains into the shower from the roof , that is wh…" at bounding box center [351, 254] width 383 height 27
copy div "AC condensate line drains into the shower from the roof"
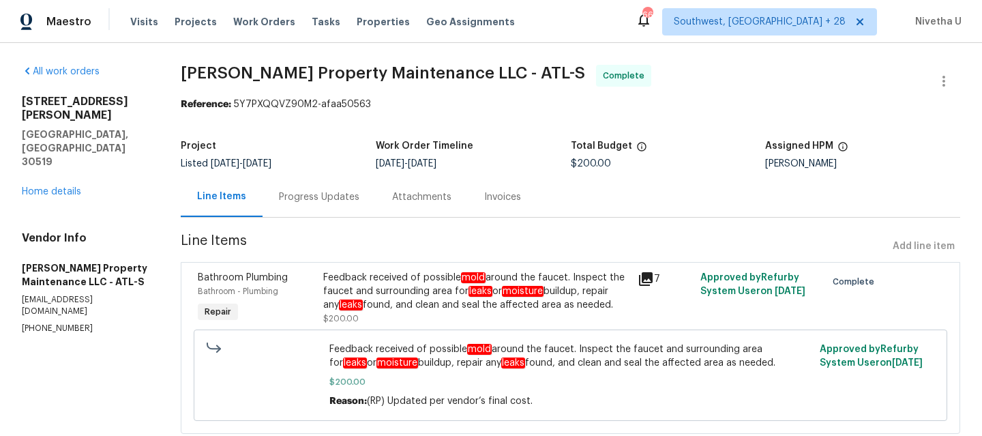
click at [347, 197] on div "Progress Updates" at bounding box center [319, 197] width 80 height 14
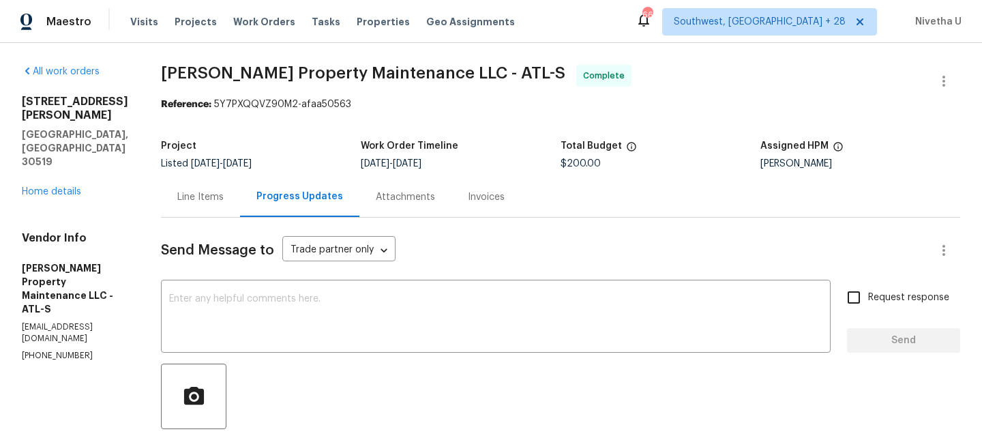
click at [204, 200] on div "Line Items" at bounding box center [200, 197] width 46 height 14
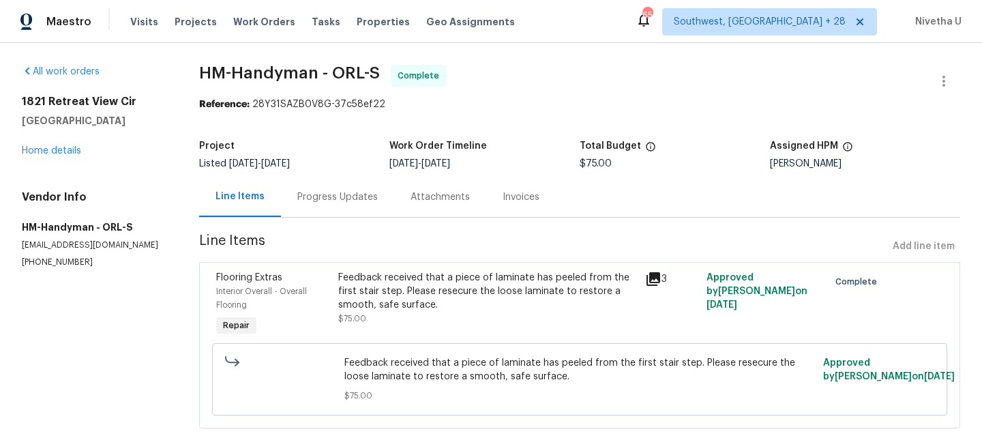
scroll to position [42, 0]
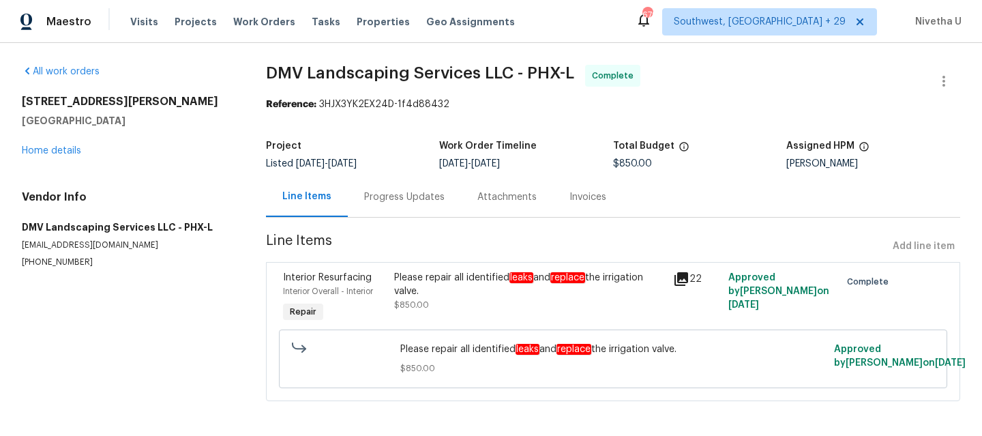
click at [368, 200] on div "Progress Updates" at bounding box center [404, 197] width 80 height 14
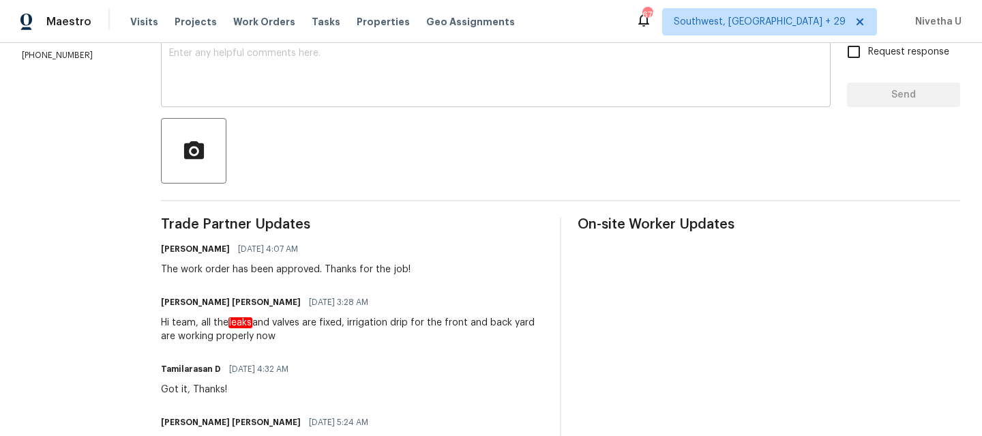
scroll to position [241, 0]
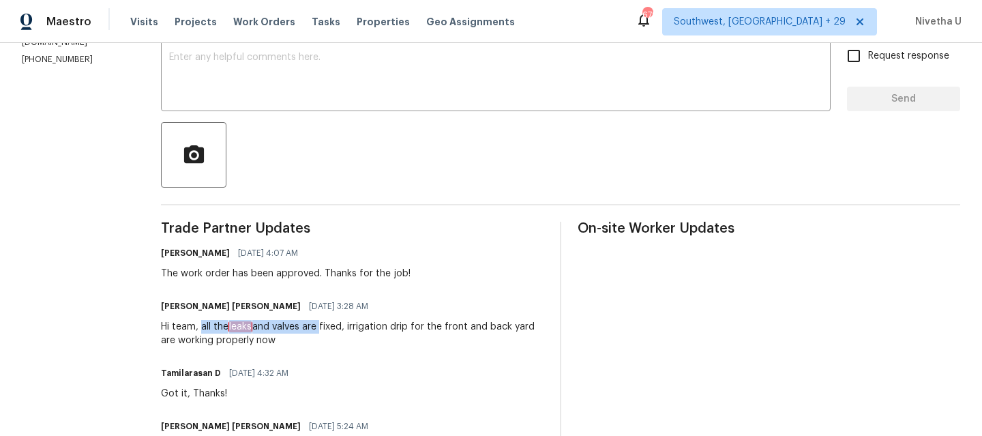
drag, startPoint x: 195, startPoint y: 327, endPoint x: 313, endPoint y: 327, distance: 118.0
click at [313, 327] on div "Hi team, all the leaks and valves are fixed, irrigation drip for the front and …" at bounding box center [352, 333] width 383 height 27
copy div "all the leaks and valves are"
